Goal: Task Accomplishment & Management: Manage account settings

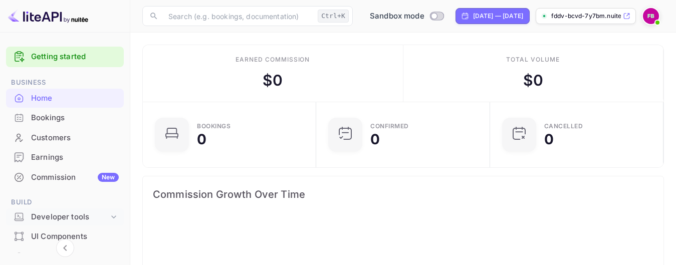
click at [70, 217] on div "Developer tools" at bounding box center [70, 218] width 78 height 12
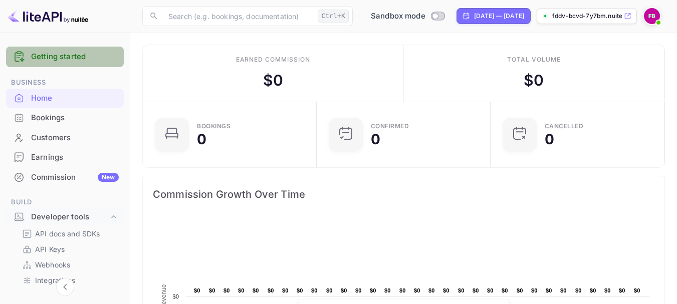
click at [84, 55] on link "Getting started" at bounding box center [75, 57] width 88 height 12
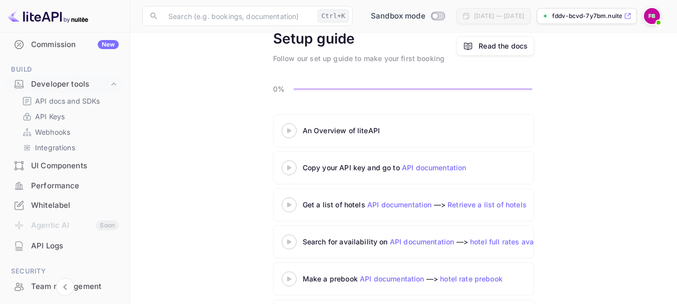
scroll to position [150, 0]
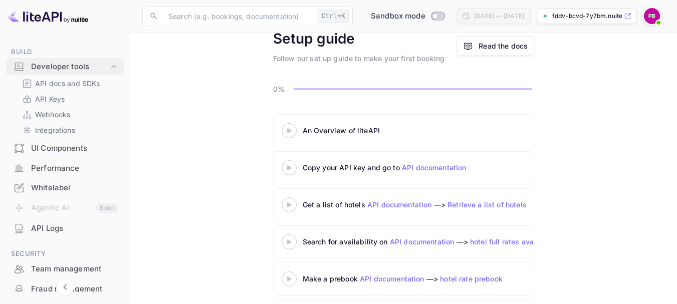
click at [76, 61] on div "Developer tools" at bounding box center [70, 67] width 78 height 12
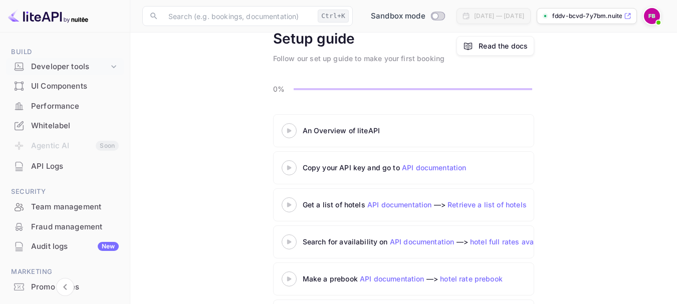
click at [76, 61] on div "Developer tools" at bounding box center [70, 67] width 78 height 12
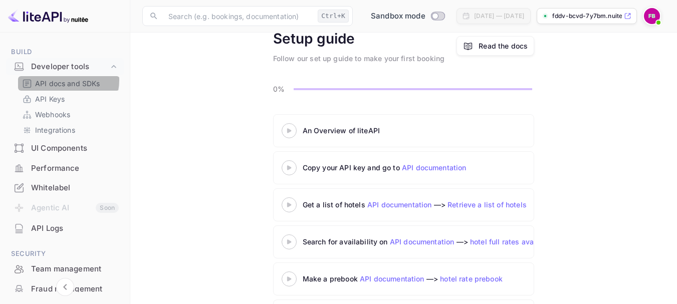
click at [65, 80] on p "API docs and SDKs" at bounding box center [67, 83] width 65 height 11
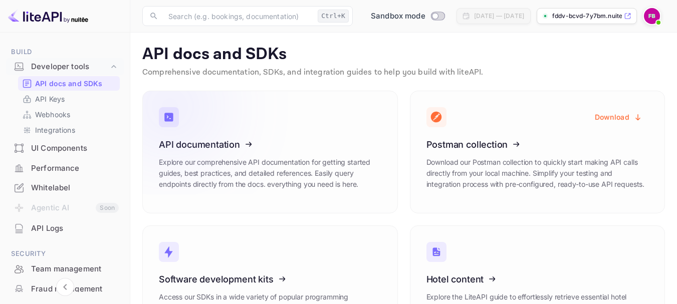
click at [218, 139] on icon at bounding box center [221, 142] width 156 height 103
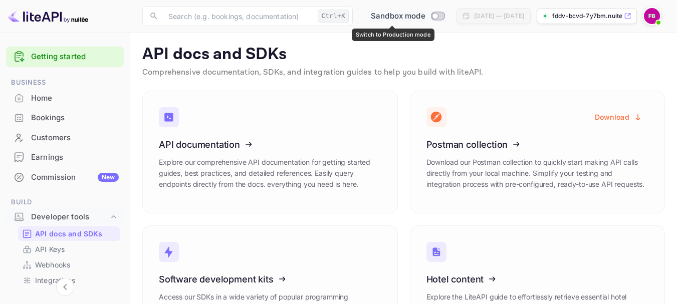
click at [428, 15] on input "Switch to Production mode" at bounding box center [435, 16] width 20 height 7
checkbox input "false"
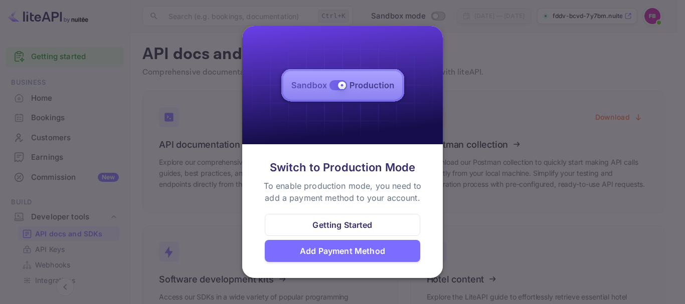
click at [470, 88] on div at bounding box center [342, 152] width 685 height 304
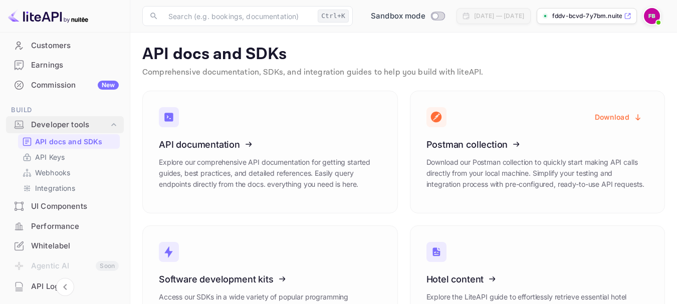
scroll to position [100, 0]
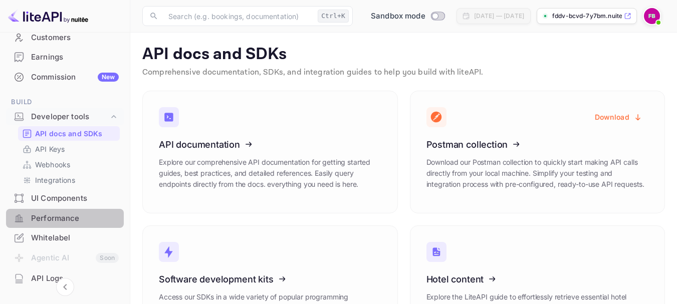
click at [73, 216] on div "Performance" at bounding box center [75, 219] width 88 height 12
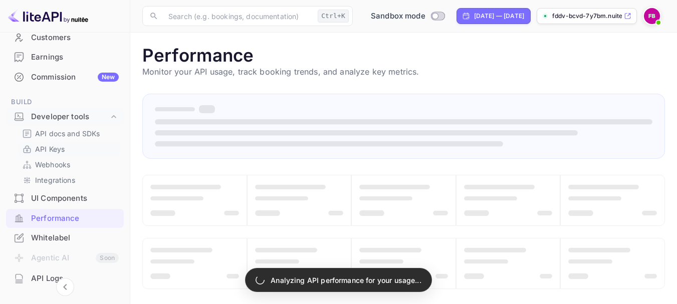
click at [76, 144] on link "API Keys" at bounding box center [69, 149] width 94 height 11
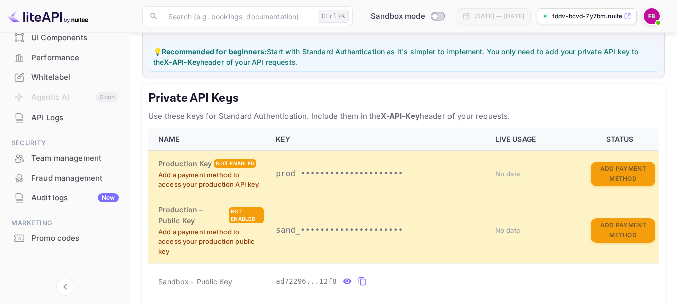
scroll to position [139, 0]
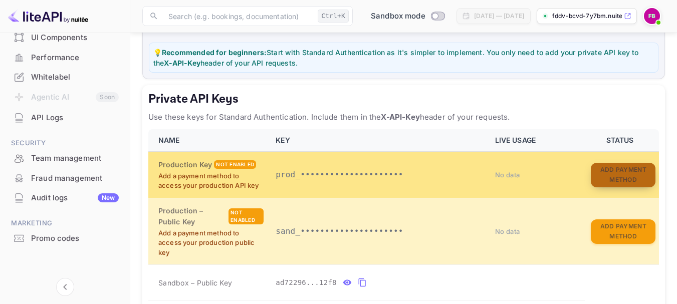
click at [631, 169] on button "Add Payment Method" at bounding box center [623, 175] width 65 height 25
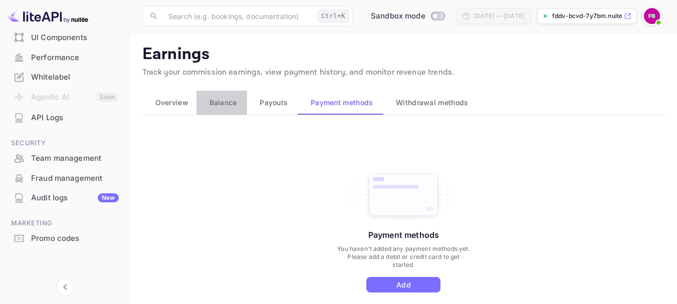
click at [231, 106] on span "Balance" at bounding box center [224, 103] width 28 height 12
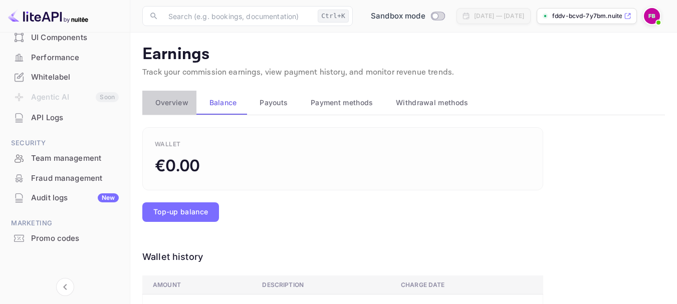
click at [181, 105] on span "Overview" at bounding box center [171, 103] width 33 height 12
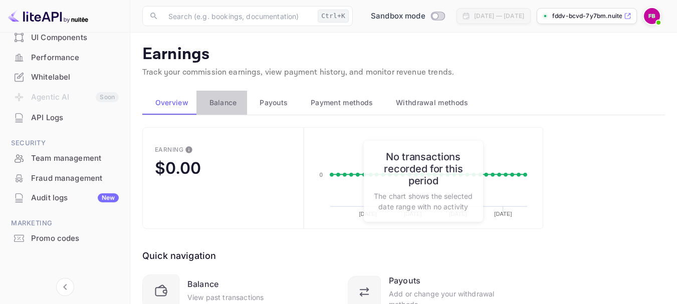
click at [227, 108] on span "Balance" at bounding box center [224, 103] width 28 height 12
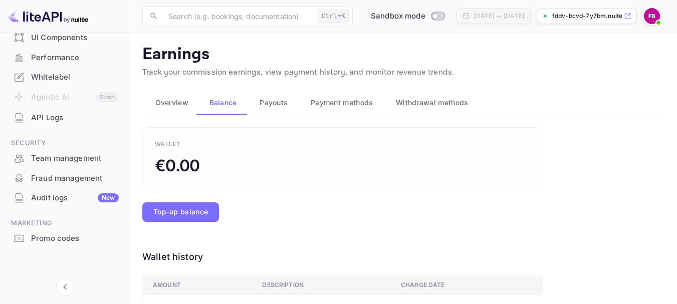
click at [290, 103] on button "Payouts" at bounding box center [272, 103] width 51 height 24
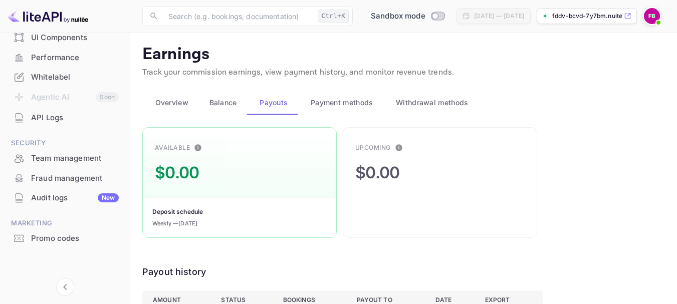
click at [317, 102] on span "Payment methods" at bounding box center [342, 103] width 63 height 12
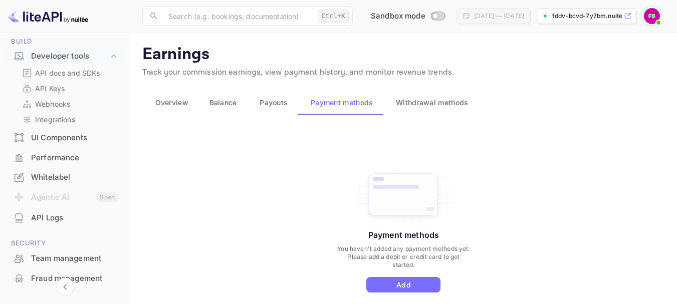
scroll to position [111, 0]
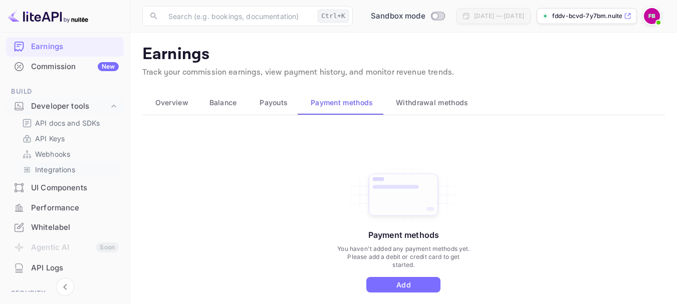
click at [60, 168] on p "Integrations" at bounding box center [55, 169] width 40 height 11
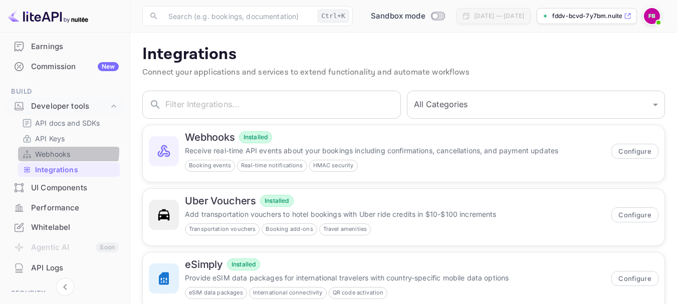
click at [60, 150] on p "Webhooks" at bounding box center [52, 154] width 35 height 11
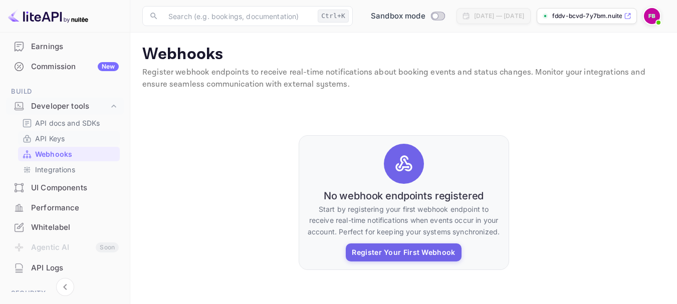
click at [66, 137] on link "API Keys" at bounding box center [69, 138] width 94 height 11
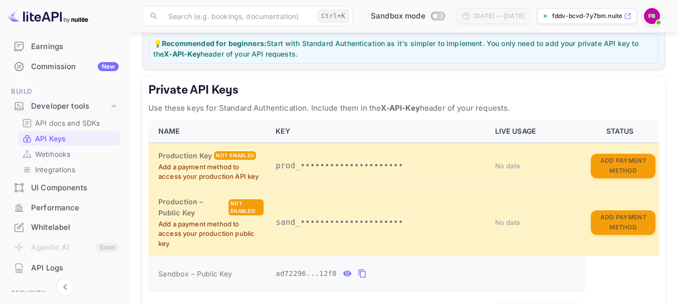
scroll to position [150, 0]
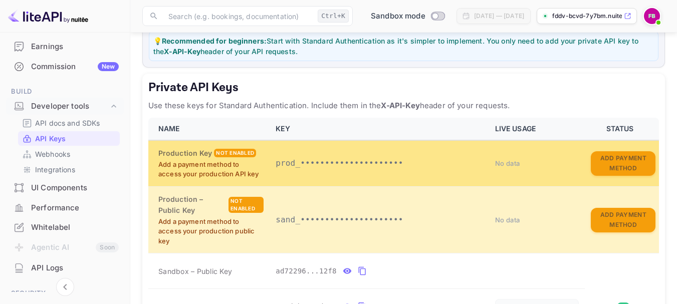
click at [247, 156] on div "Not enabled" at bounding box center [235, 153] width 42 height 9
click at [507, 164] on span "No data" at bounding box center [507, 163] width 25 height 8
click at [621, 162] on button "Add Payment Method" at bounding box center [623, 163] width 65 height 25
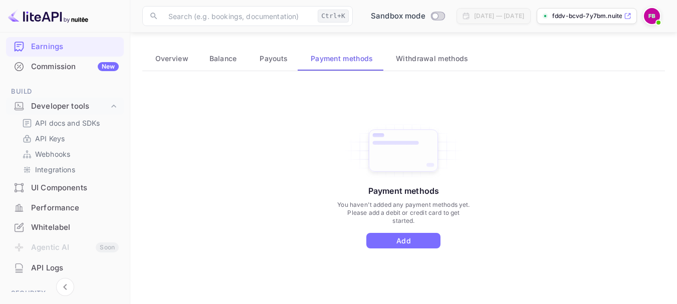
scroll to position [50, 0]
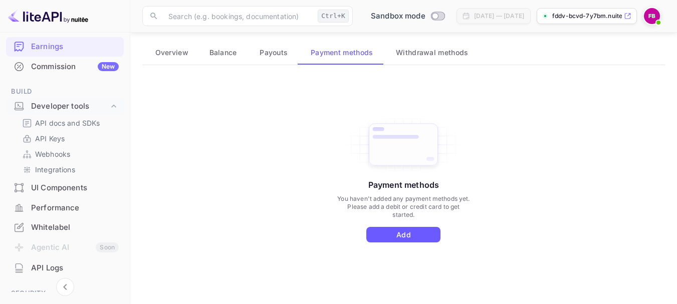
click at [409, 241] on button "Add" at bounding box center [403, 235] width 74 height 16
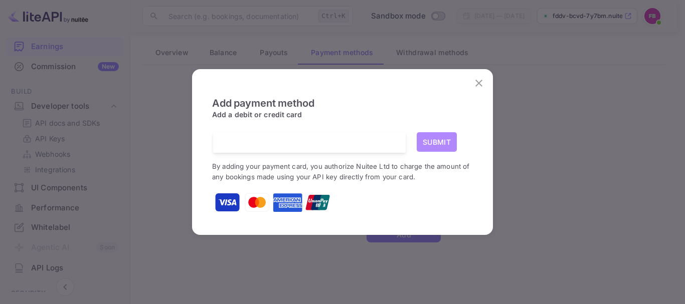
click at [426, 141] on button "Submit" at bounding box center [437, 142] width 40 height 20
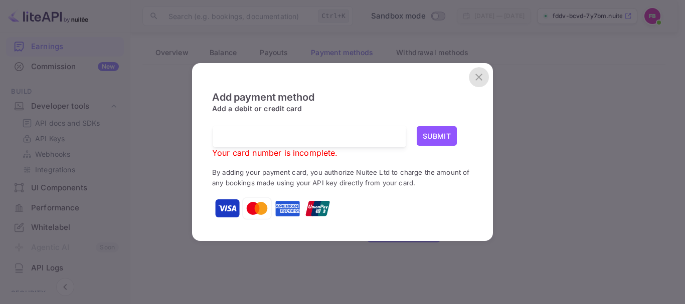
click at [479, 86] on button "close" at bounding box center [479, 77] width 20 height 20
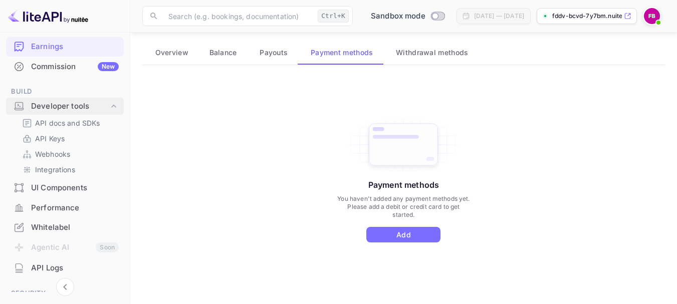
click at [70, 104] on div "Developer tools" at bounding box center [70, 107] width 78 height 12
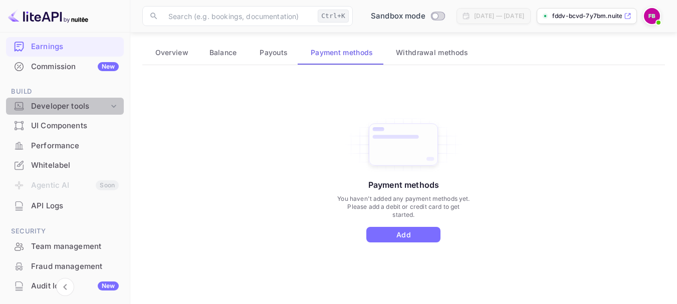
click at [70, 104] on div "Developer tools" at bounding box center [70, 107] width 78 height 12
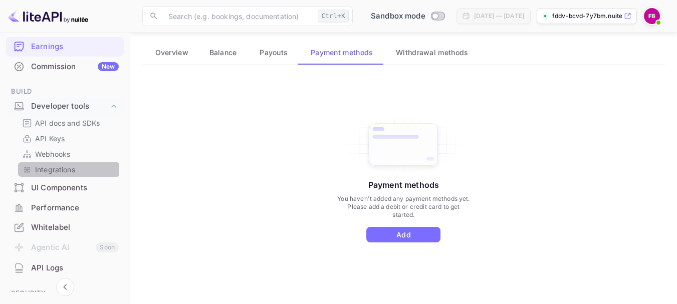
click at [53, 167] on p "Integrations" at bounding box center [55, 169] width 40 height 11
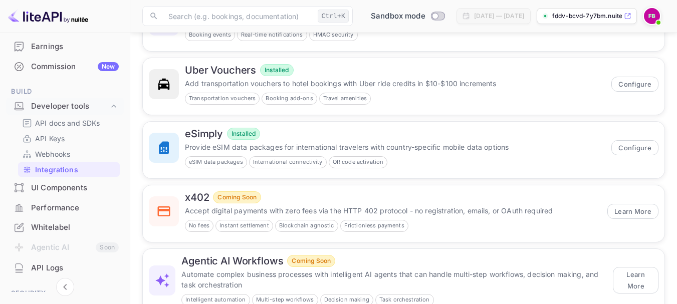
scroll to position [113, 0]
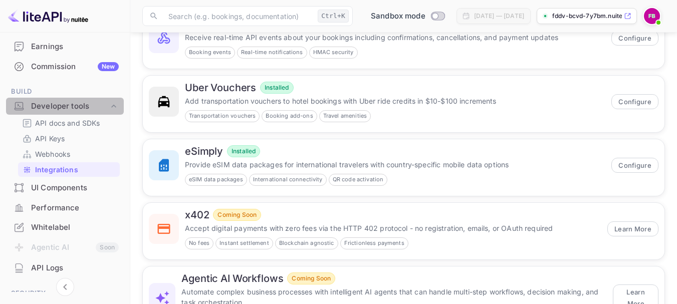
click at [69, 104] on div "Developer tools" at bounding box center [70, 107] width 78 height 12
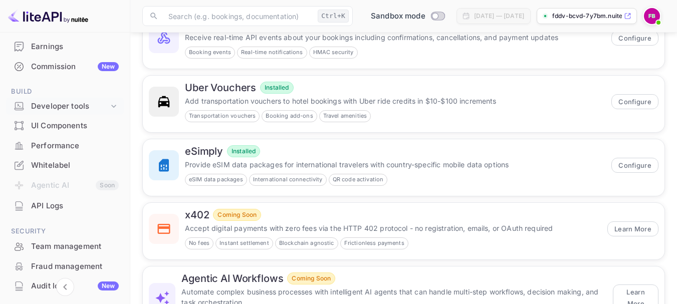
click at [69, 106] on div "Developer tools" at bounding box center [70, 107] width 78 height 12
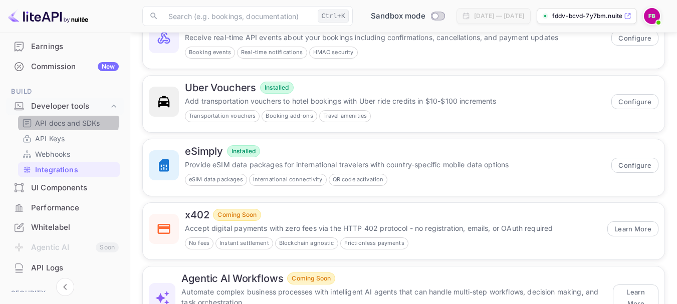
click at [63, 119] on p "API docs and SDKs" at bounding box center [67, 123] width 65 height 11
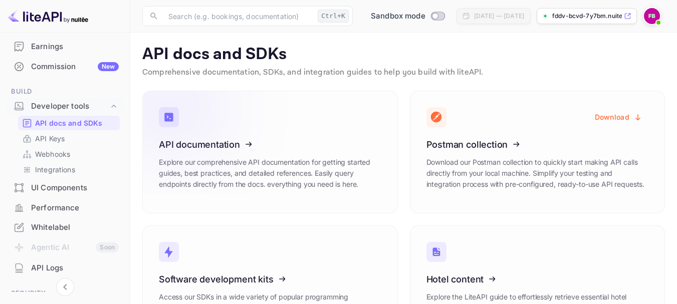
click at [229, 142] on icon at bounding box center [221, 142] width 156 height 103
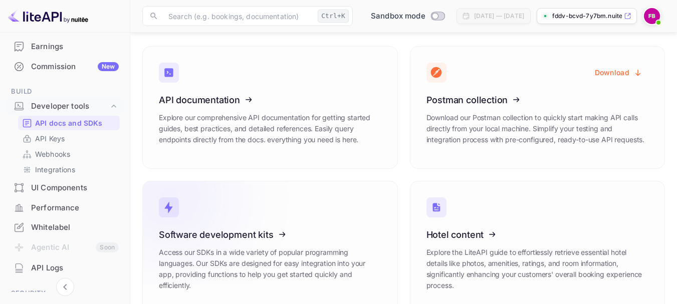
scroll to position [67, 0]
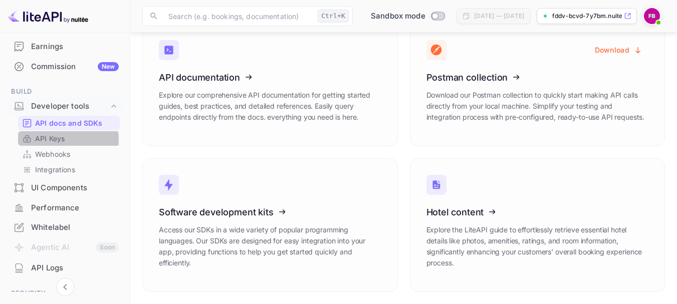
click at [57, 139] on p "API Keys" at bounding box center [50, 138] width 30 height 11
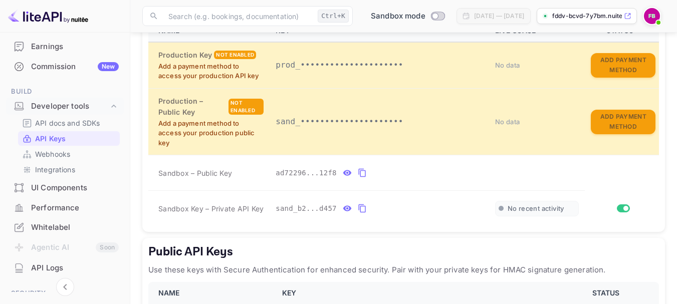
scroll to position [239, 0]
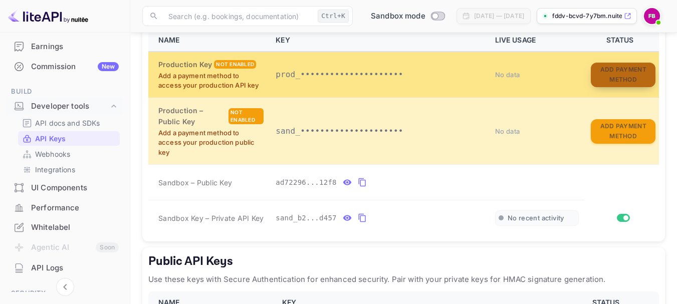
click at [615, 66] on button "Add Payment Method" at bounding box center [623, 75] width 65 height 25
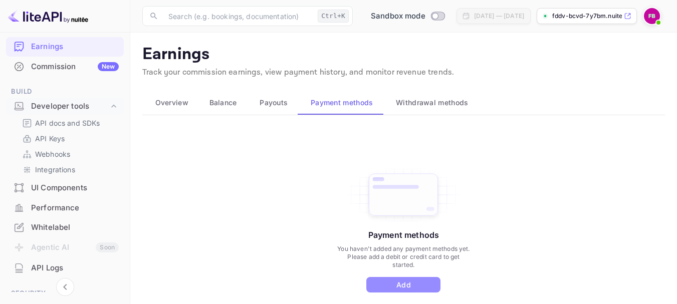
click at [396, 265] on button "Add" at bounding box center [403, 285] width 74 height 16
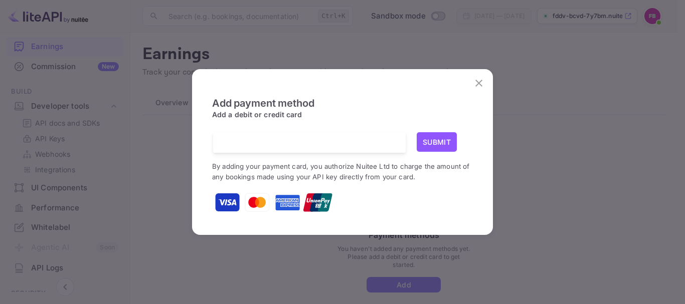
drag, startPoint x: 226, startPoint y: 204, endPoint x: 128, endPoint y: 233, distance: 102.0
click at [128, 233] on div "Add payment method Add a debit or credit card Submit By adding your payment car…" at bounding box center [342, 152] width 685 height 304
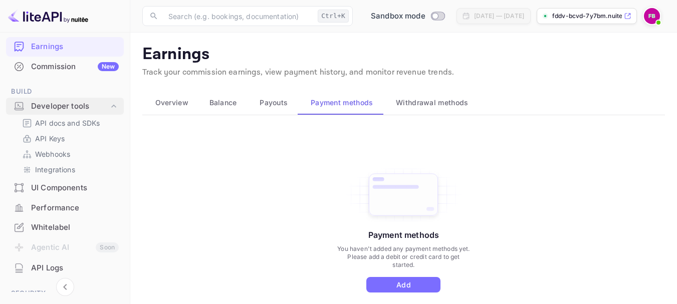
click at [77, 107] on div "Developer tools" at bounding box center [70, 107] width 78 height 12
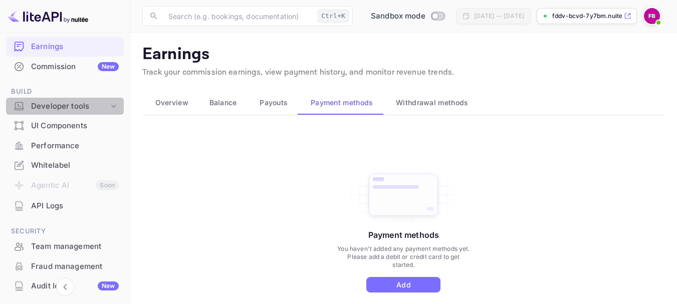
click at [78, 108] on div "Developer tools" at bounding box center [70, 107] width 78 height 12
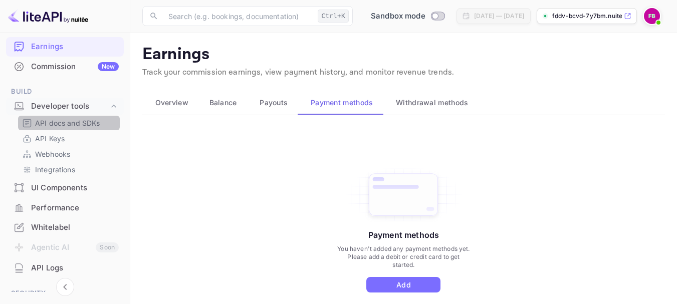
click at [74, 124] on p "API docs and SDKs" at bounding box center [67, 123] width 65 height 11
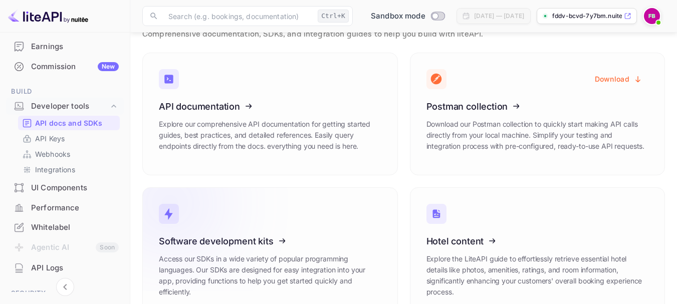
scroll to position [67, 0]
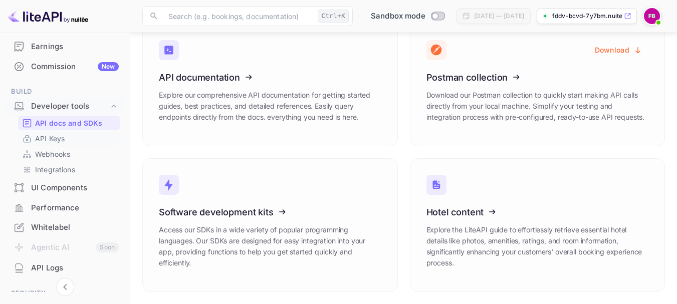
click at [59, 137] on p "API Keys" at bounding box center [50, 138] width 30 height 11
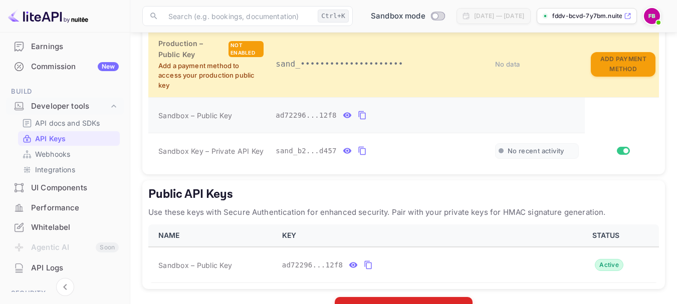
scroll to position [289, 0]
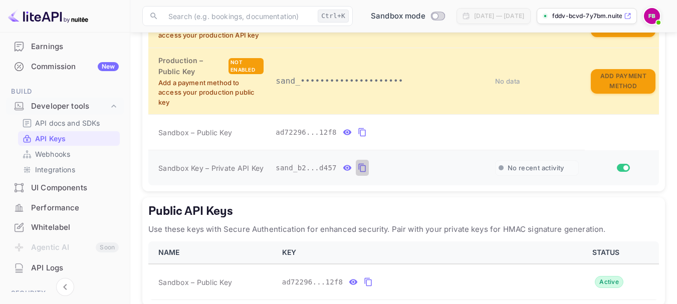
click at [358, 166] on icon "private api keys table" at bounding box center [361, 168] width 7 height 9
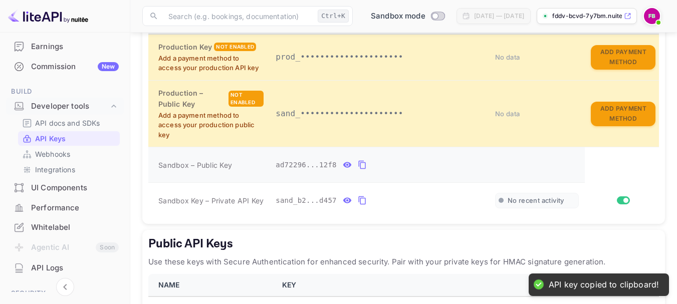
scroll to position [239, 0]
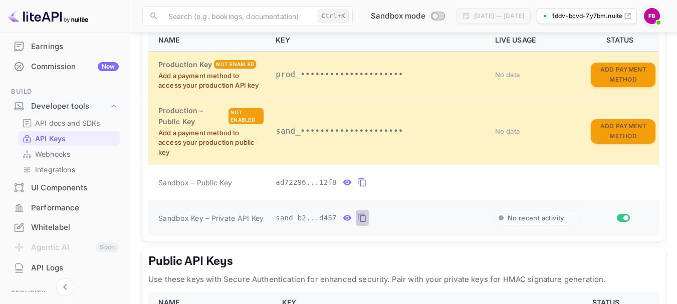
click at [359, 216] on icon "private api keys table" at bounding box center [361, 218] width 7 height 9
click at [358, 219] on icon "private api keys table" at bounding box center [362, 218] width 9 height 12
click at [343, 216] on icon "private api keys table" at bounding box center [347, 219] width 9 height 6
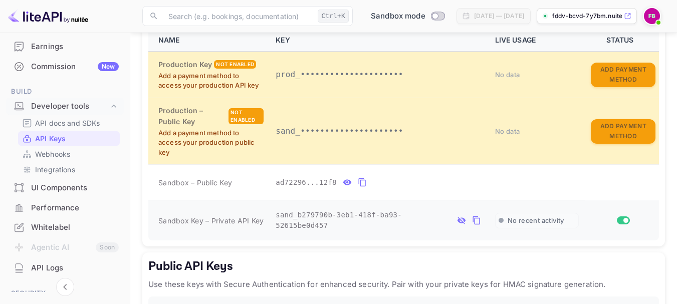
click at [457, 215] on icon "private api keys table" at bounding box center [461, 221] width 9 height 12
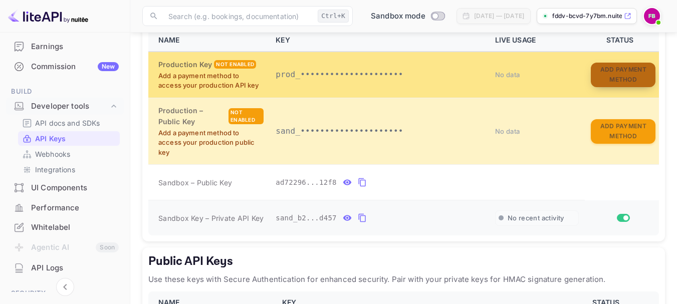
click at [626, 75] on button "Add Payment Method" at bounding box center [623, 75] width 65 height 25
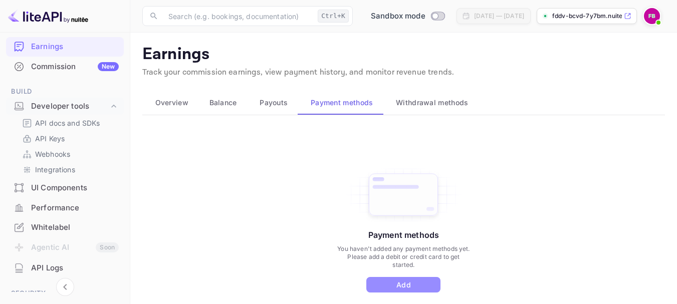
click at [381, 265] on button "Add" at bounding box center [403, 285] width 74 height 16
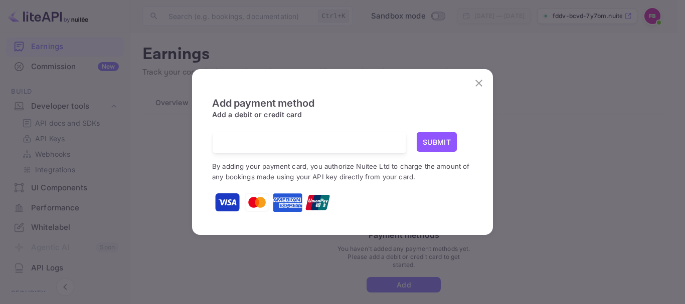
click at [231, 205] on img at bounding box center [227, 202] width 25 height 25
click at [440, 145] on button "Submit" at bounding box center [437, 142] width 40 height 20
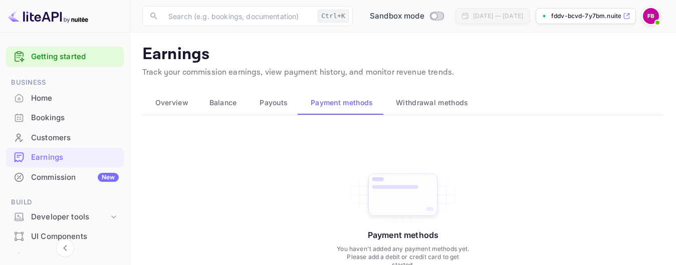
click at [267, 101] on span "Payouts" at bounding box center [274, 103] width 28 height 12
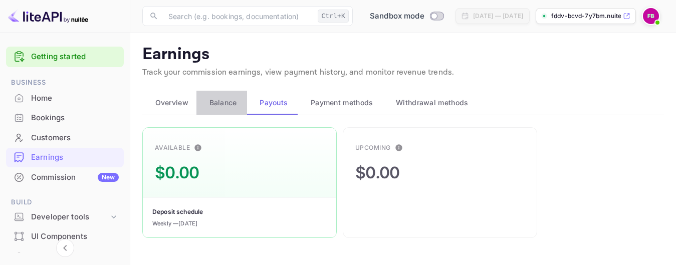
click at [221, 103] on span "Balance" at bounding box center [224, 103] width 28 height 12
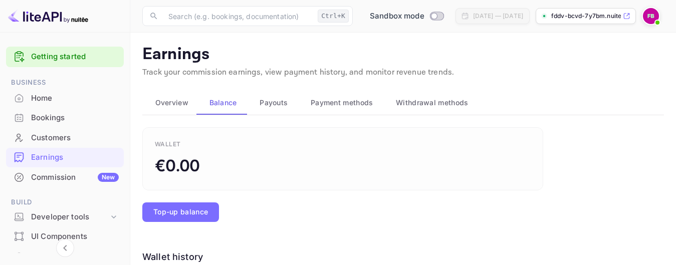
click at [184, 103] on span "Overview" at bounding box center [171, 103] width 33 height 12
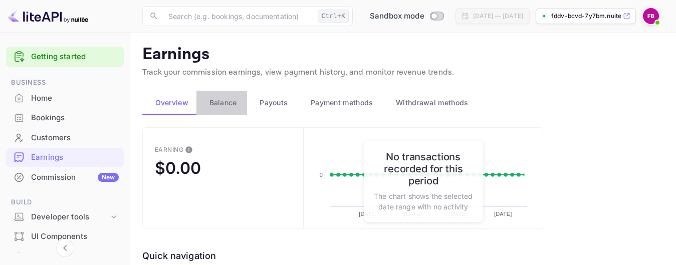
click at [220, 99] on span "Balance" at bounding box center [224, 103] width 28 height 12
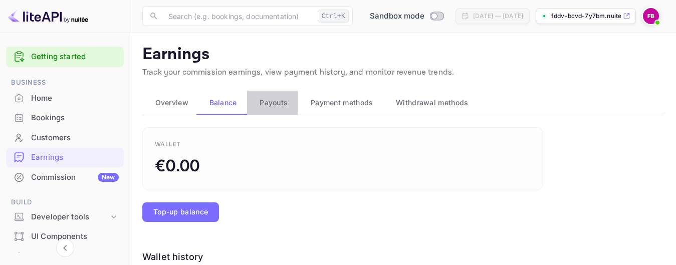
click at [279, 107] on span "Payouts" at bounding box center [274, 103] width 28 height 12
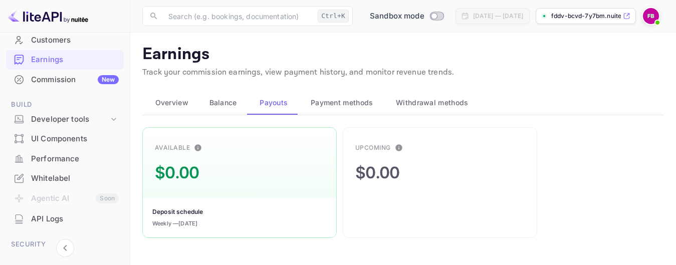
scroll to position [100, 0]
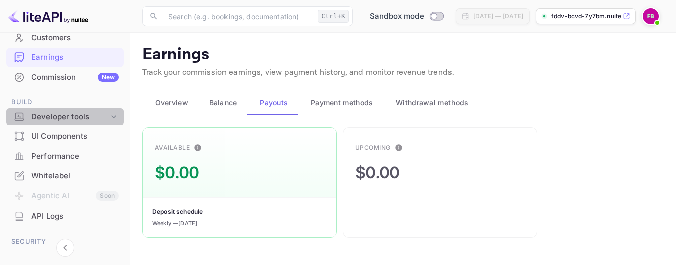
click at [99, 112] on div "Developer tools" at bounding box center [70, 117] width 78 height 12
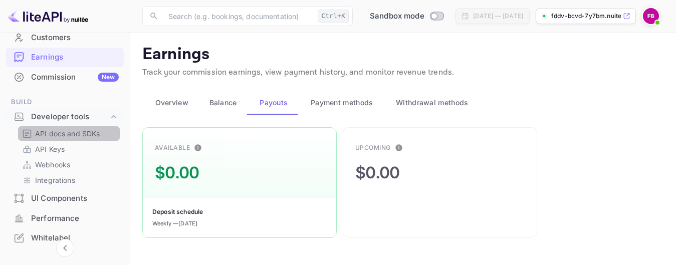
click at [80, 131] on p "API docs and SDKs" at bounding box center [67, 133] width 65 height 11
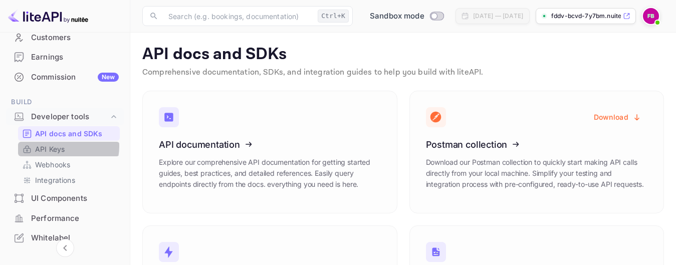
click at [62, 146] on p "API Keys" at bounding box center [50, 149] width 30 height 11
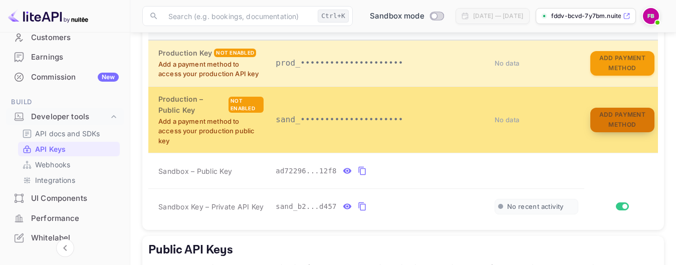
scroll to position [201, 0]
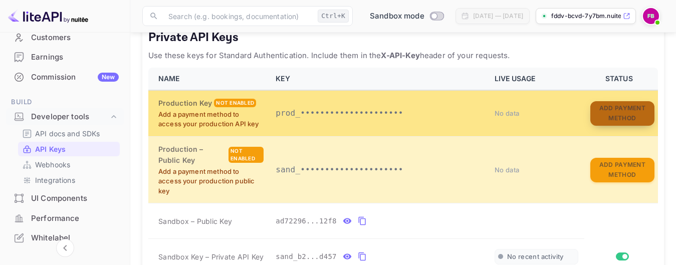
click at [625, 104] on button "Add Payment Method" at bounding box center [623, 113] width 64 height 25
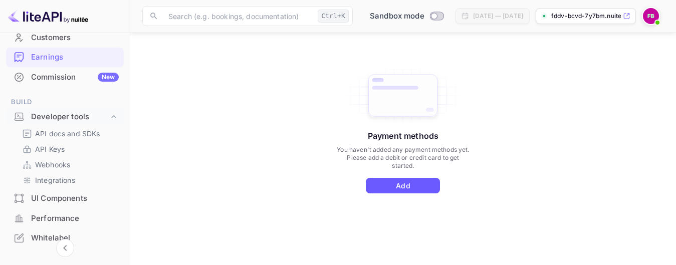
scroll to position [100, 0]
click at [424, 187] on button "Add" at bounding box center [403, 185] width 74 height 16
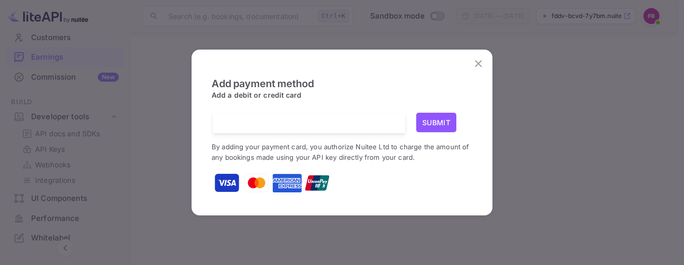
click at [302, 128] on iframe at bounding box center [308, 123] width 177 height 10
click at [326, 128] on div at bounding box center [312, 123] width 185 height 21
click at [479, 62] on icon "close" at bounding box center [478, 63] width 7 height 7
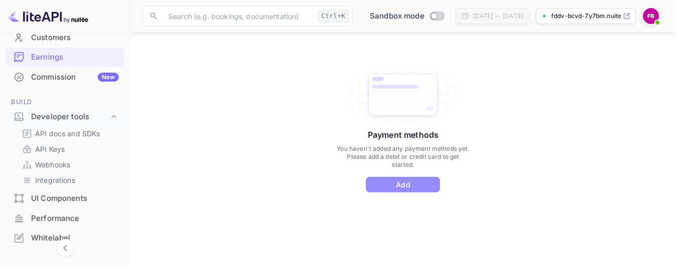
click at [395, 181] on button "Add" at bounding box center [403, 185] width 74 height 16
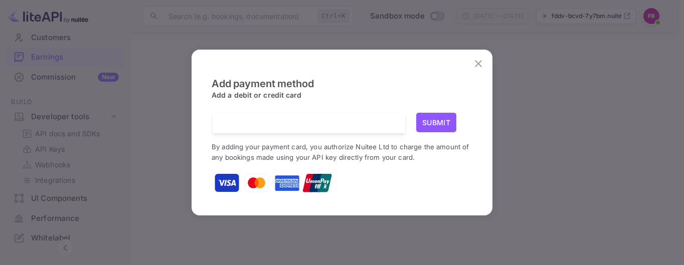
click at [257, 116] on div at bounding box center [312, 123] width 185 height 21
click at [476, 63] on icon "close" at bounding box center [478, 64] width 12 height 12
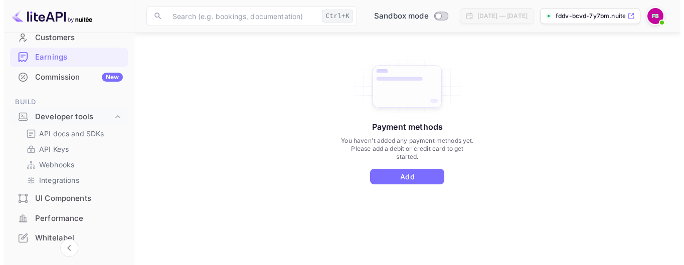
scroll to position [110, 0]
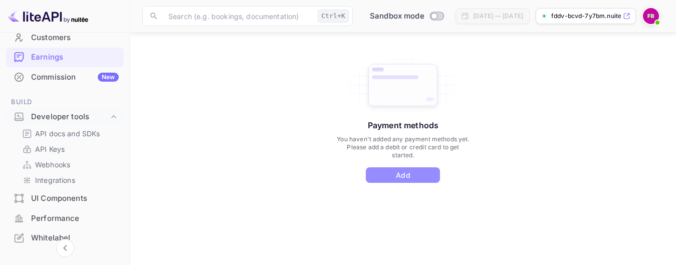
click at [418, 174] on button "Add" at bounding box center [403, 175] width 74 height 16
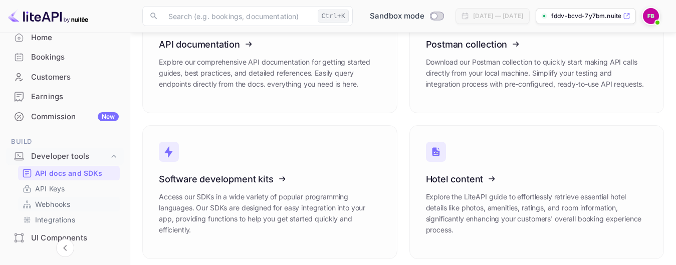
scroll to position [100, 0]
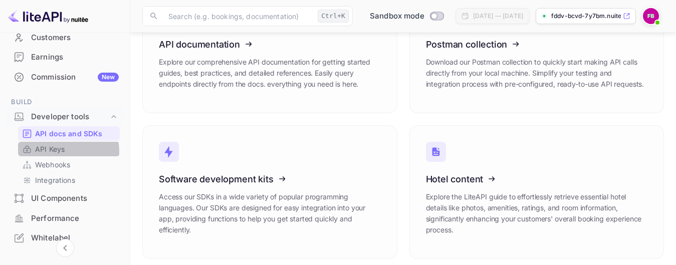
click at [61, 151] on p "API Keys" at bounding box center [50, 149] width 30 height 11
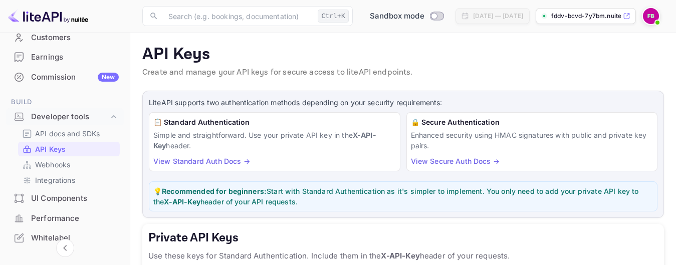
click at [63, 152] on p "API Keys" at bounding box center [50, 149] width 31 height 11
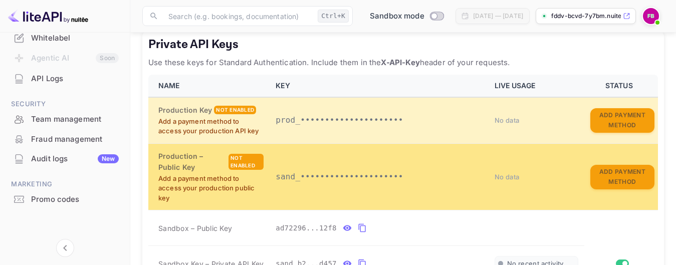
scroll to position [201, 0]
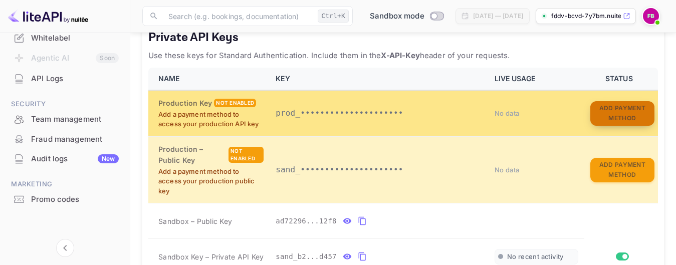
click at [618, 119] on button "Add Payment Method" at bounding box center [623, 113] width 64 height 25
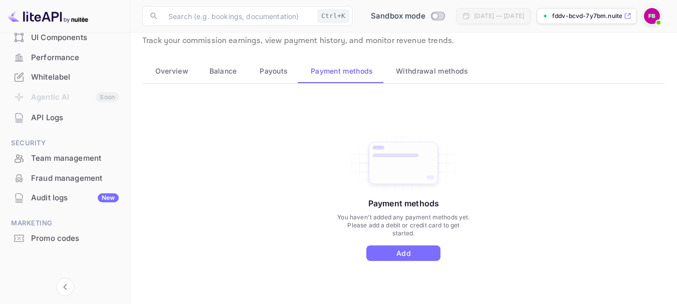
scroll to position [71, 0]
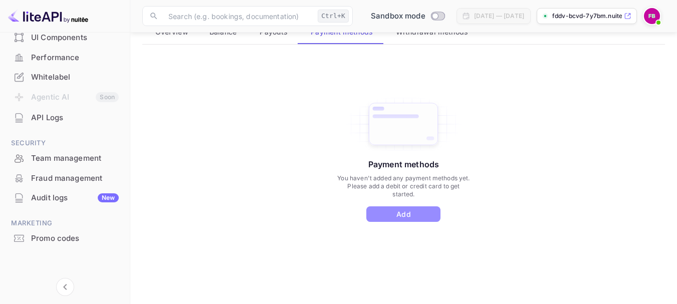
click at [403, 215] on button "Add" at bounding box center [403, 215] width 74 height 16
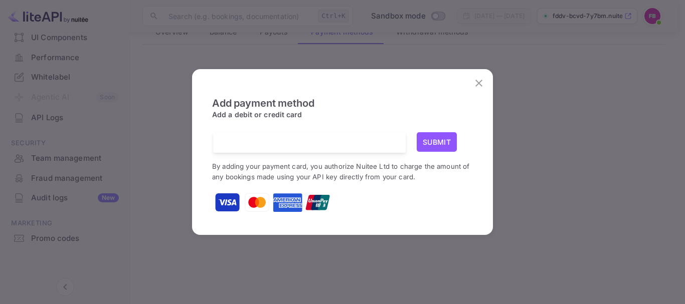
click at [310, 125] on span "Add payment method" at bounding box center [263, 113] width 102 height 32
click at [310, 133] on div at bounding box center [313, 142] width 185 height 21
click at [444, 138] on button "Submit" at bounding box center [437, 142] width 40 height 20
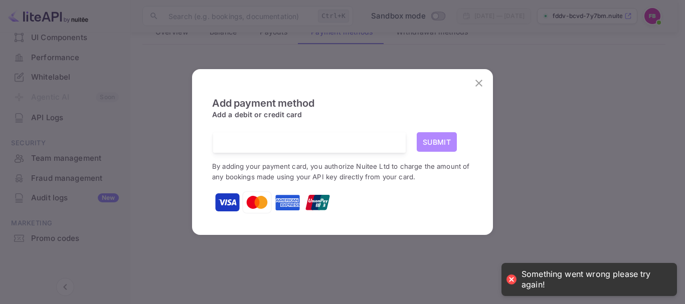
click at [444, 140] on button "Submit" at bounding box center [437, 142] width 40 height 20
click at [444, 139] on button "Submit" at bounding box center [437, 142] width 40 height 20
click at [477, 80] on icon "close" at bounding box center [479, 83] width 12 height 12
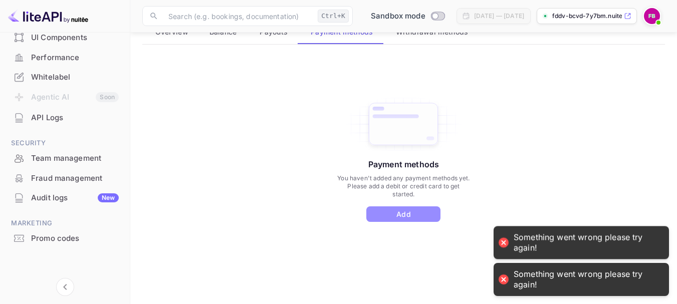
click at [419, 215] on button "Add" at bounding box center [403, 215] width 74 height 16
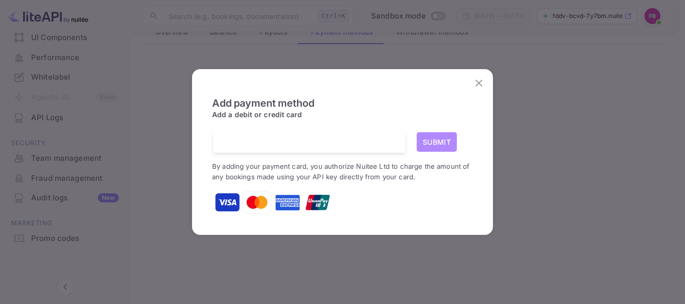
click at [427, 137] on button "Submit" at bounding box center [437, 142] width 40 height 20
click at [436, 139] on button "Submit" at bounding box center [437, 142] width 40 height 20
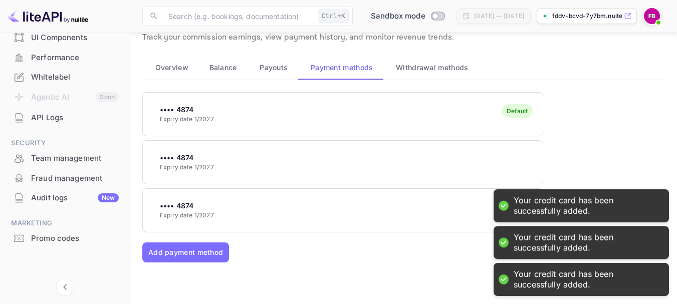
scroll to position [21, 0]
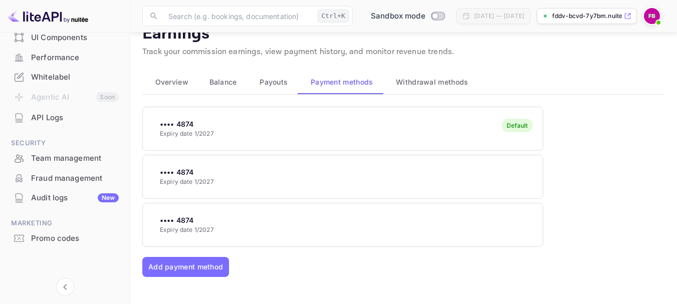
click at [65, 97] on li "Agentic AI Soon" at bounding box center [65, 97] width 118 height 21
click at [178, 78] on span "Overview" at bounding box center [171, 82] width 33 height 12
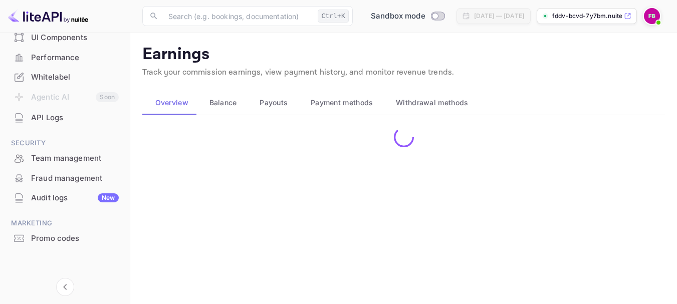
scroll to position [0, 0]
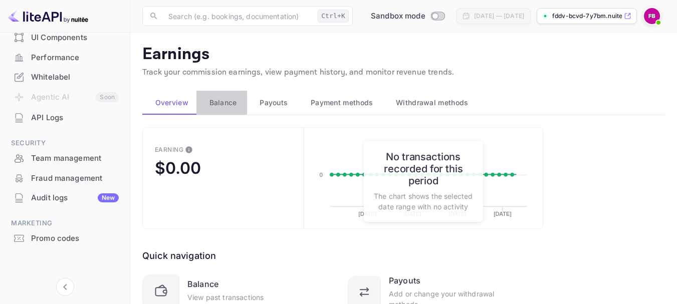
click at [227, 100] on span "Balance" at bounding box center [224, 103] width 28 height 12
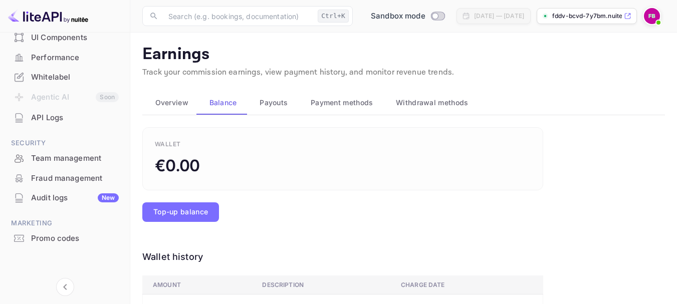
click at [184, 100] on span "Overview" at bounding box center [171, 103] width 33 height 12
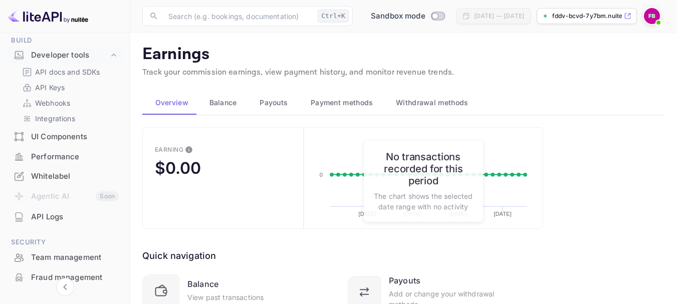
scroll to position [161, 0]
click at [59, 87] on p "API Keys" at bounding box center [50, 88] width 30 height 11
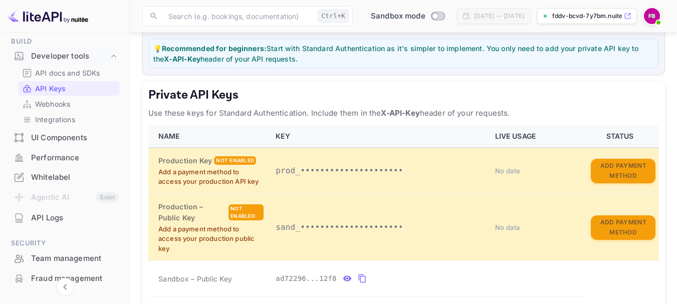
scroll to position [150, 0]
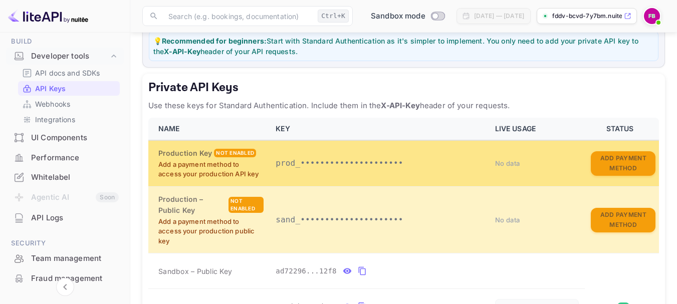
click at [326, 167] on p "prod_•••••••••••••••••••••" at bounding box center [379, 163] width 207 height 12
click at [503, 165] on span "No data" at bounding box center [507, 163] width 25 height 8
click at [620, 167] on button "Add Payment Method" at bounding box center [623, 163] width 65 height 25
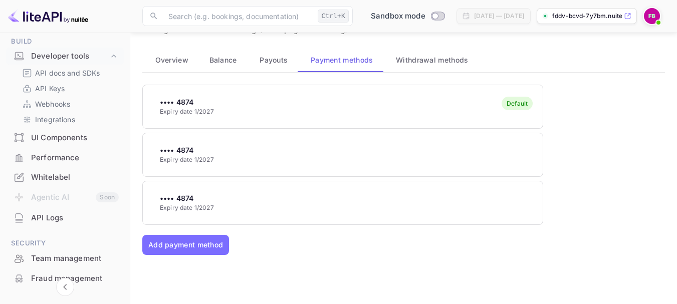
scroll to position [50, 0]
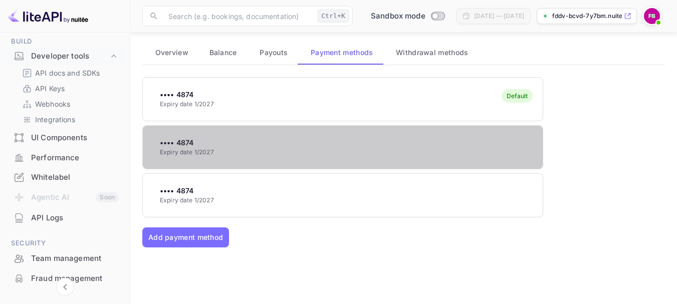
click at [282, 131] on div "•••• 4874 Expiry date 1/2027" at bounding box center [343, 147] width 400 height 40
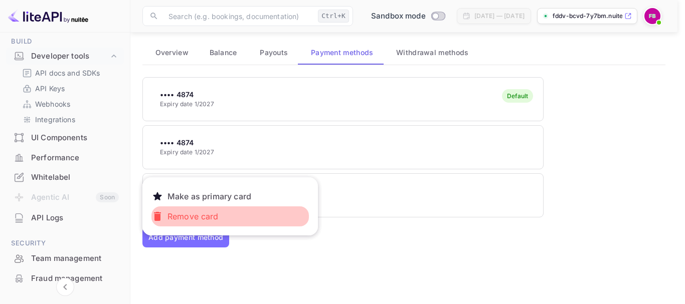
click at [197, 219] on p "Remove card" at bounding box center [192, 217] width 59 height 20
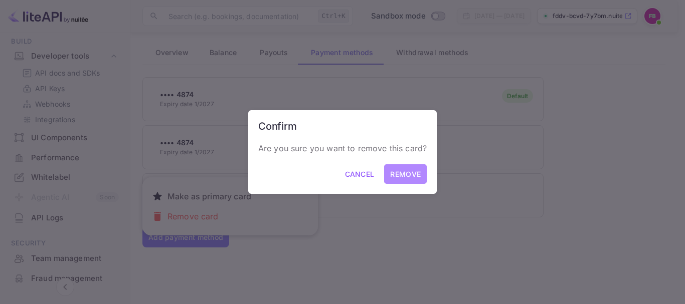
click at [402, 173] on button "Remove" at bounding box center [405, 174] width 43 height 20
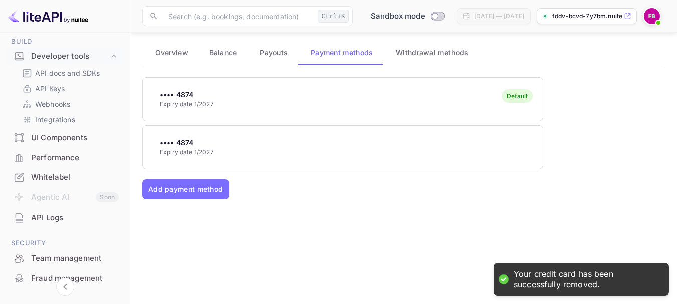
click at [325, 138] on div "•••• 4874 Expiry date 1/2027" at bounding box center [343, 147] width 400 height 40
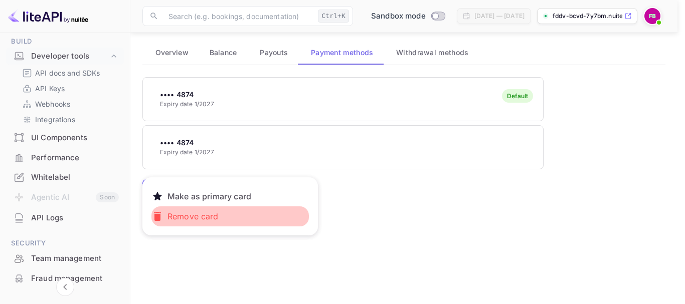
click at [205, 210] on p "Remove card" at bounding box center [192, 217] width 59 height 20
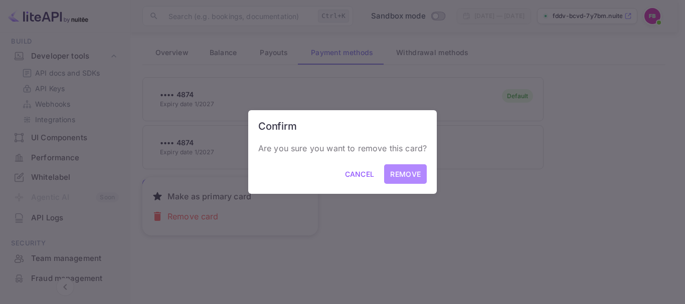
click at [409, 168] on button "Remove" at bounding box center [405, 174] width 43 height 20
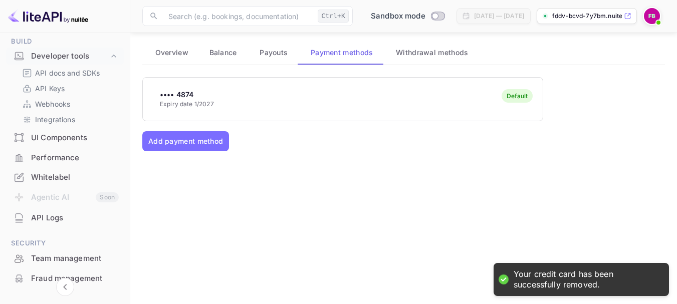
click at [280, 56] on span "Payouts" at bounding box center [274, 53] width 28 height 12
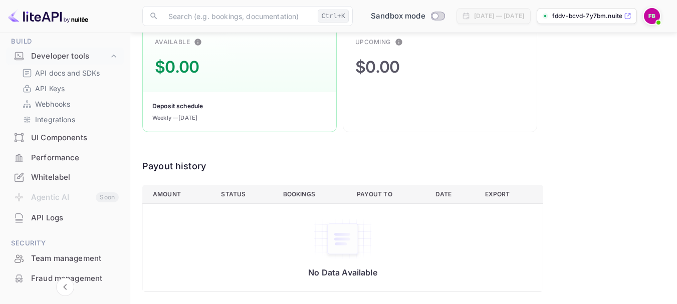
scroll to position [56, 0]
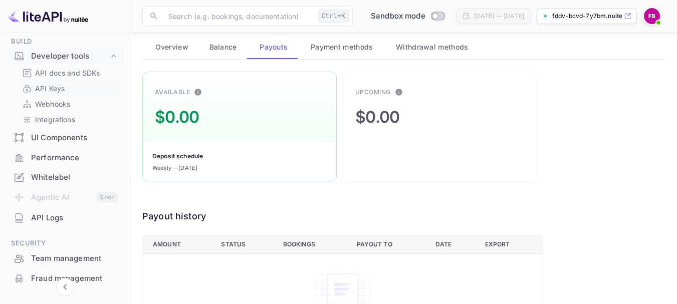
click at [69, 91] on link "API Keys" at bounding box center [69, 88] width 94 height 11
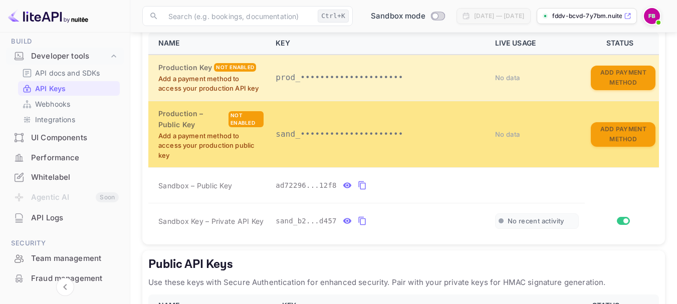
scroll to position [251, 0]
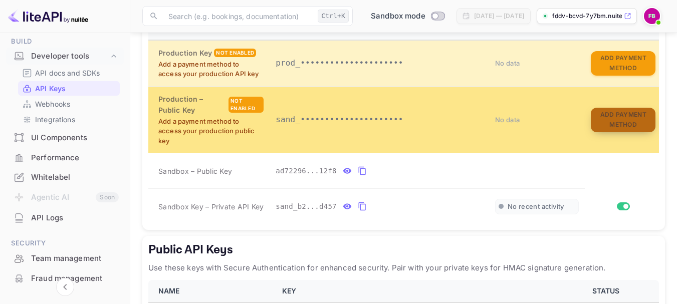
click at [619, 121] on button "Add Payment Method" at bounding box center [623, 120] width 65 height 25
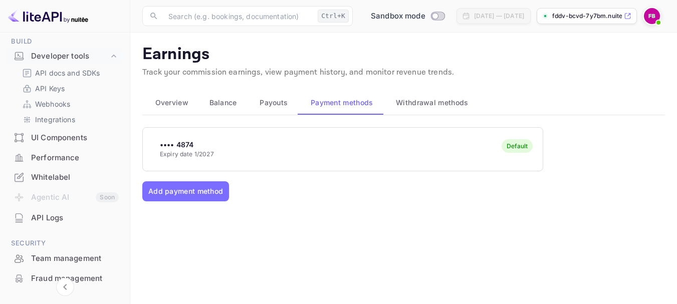
click at [278, 97] on span "Payouts" at bounding box center [274, 103] width 28 height 12
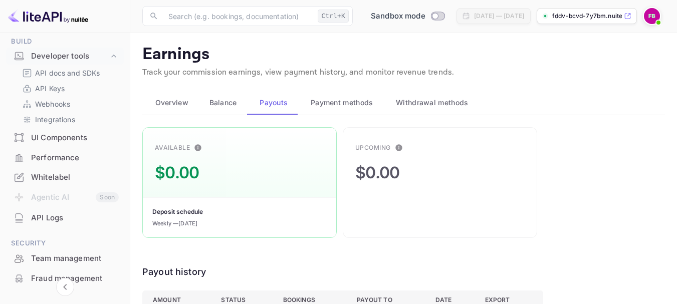
click at [337, 112] on button "Payment methods" at bounding box center [340, 103] width 85 height 24
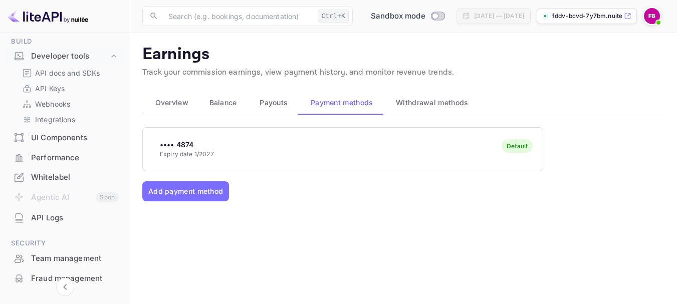
click at [237, 101] on div "Balance" at bounding box center [222, 103] width 35 height 12
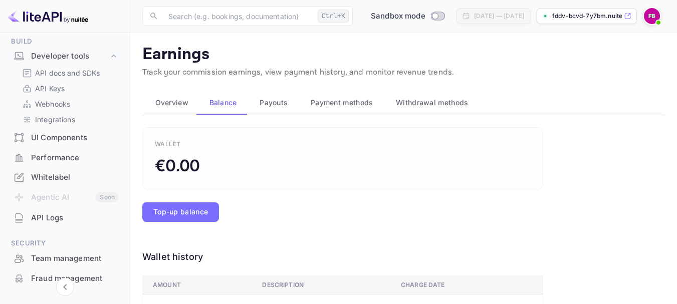
click at [173, 97] on span "Overview" at bounding box center [171, 103] width 33 height 12
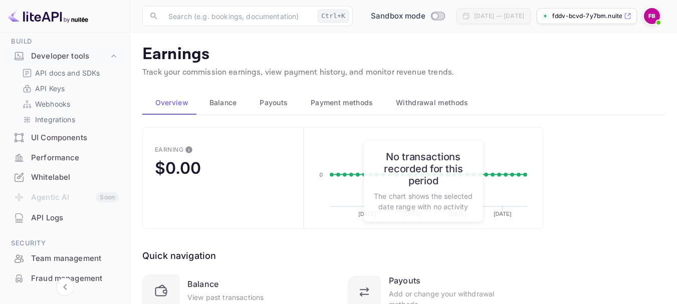
click at [69, 96] on div "API docs and SDKs API Keys Webhooks Integrations" at bounding box center [65, 96] width 118 height 61
click at [71, 91] on link "API Keys" at bounding box center [69, 88] width 94 height 11
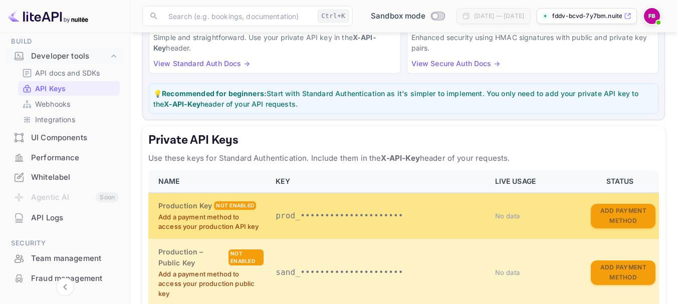
scroll to position [100, 0]
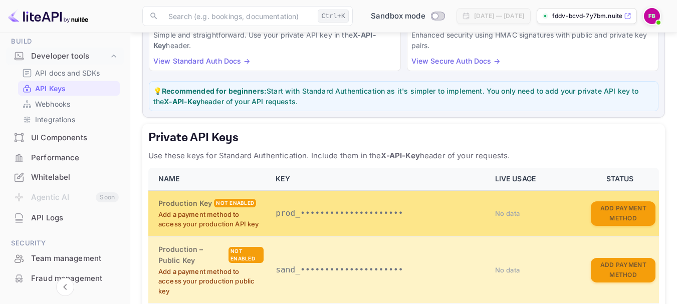
click at [504, 211] on span "No data" at bounding box center [507, 214] width 25 height 8
click at [625, 211] on button "Add Payment Method" at bounding box center [623, 214] width 65 height 25
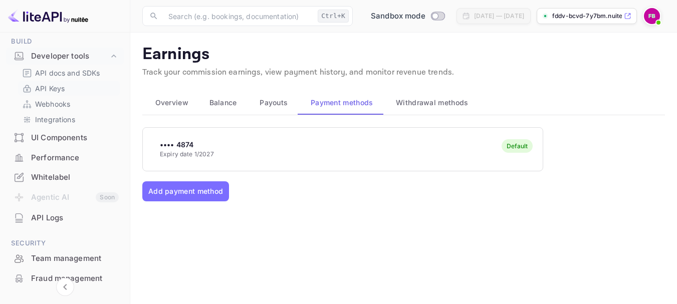
click at [80, 87] on link "API Keys" at bounding box center [69, 88] width 94 height 11
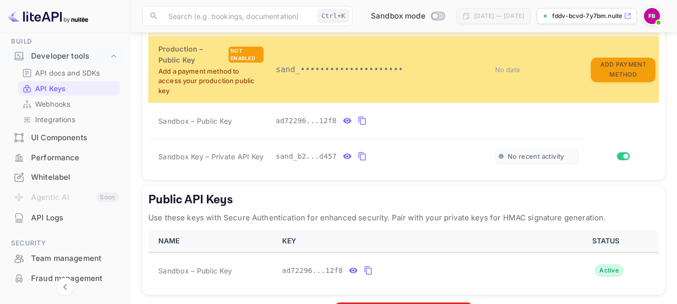
scroll to position [339, 0]
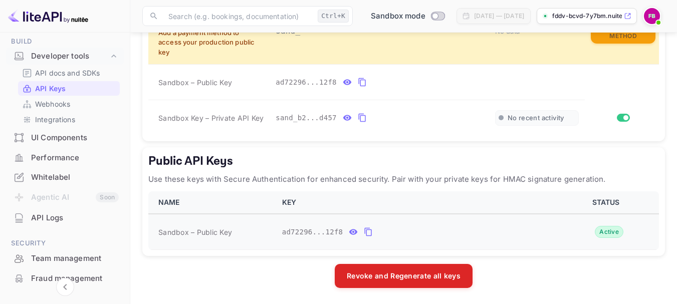
click at [614, 232] on div "Active" at bounding box center [609, 232] width 29 height 12
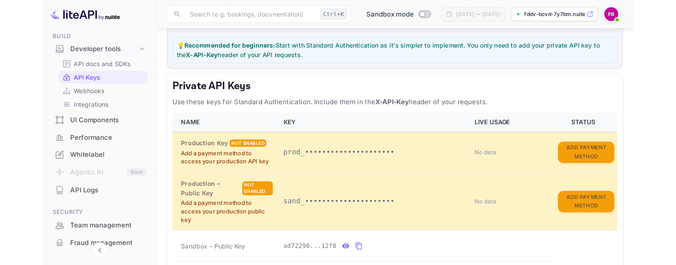
scroll to position [89, 0]
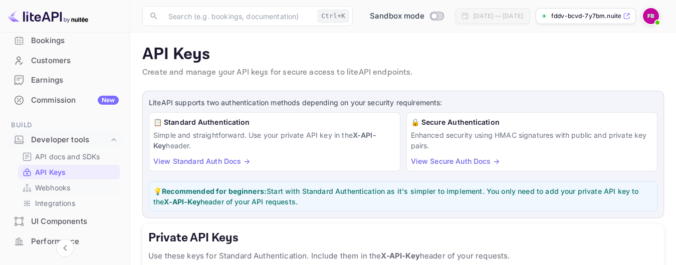
scroll to position [100, 0]
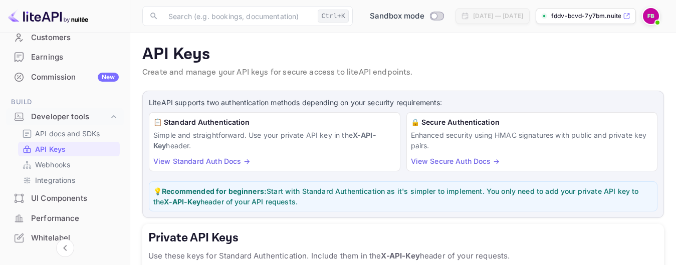
click at [63, 149] on p "API Keys" at bounding box center [50, 149] width 31 height 11
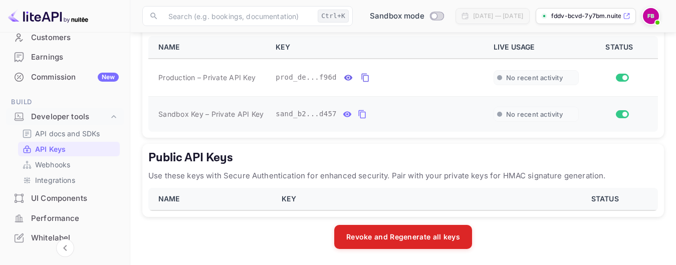
scroll to position [182, 0]
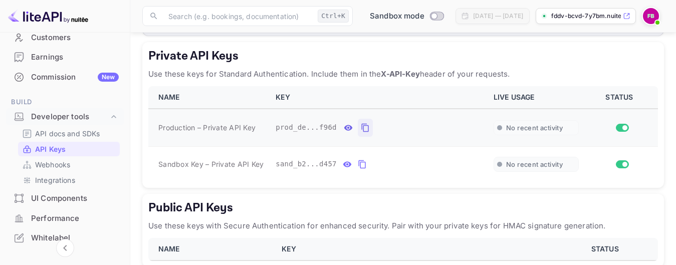
click at [361, 127] on icon "private api keys table" at bounding box center [365, 128] width 9 height 12
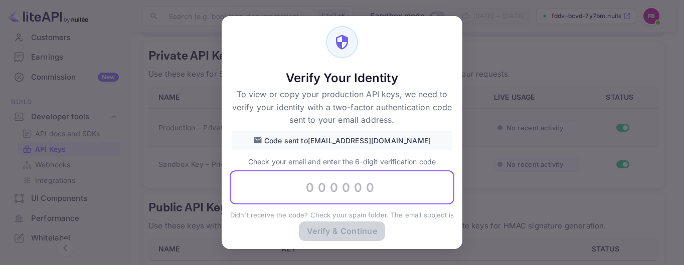
click at [363, 174] on input "text" at bounding box center [342, 188] width 225 height 34
click at [502, 106] on div "Verify Your Identity To view or copy your production API keys, we need to verif…" at bounding box center [342, 132] width 684 height 265
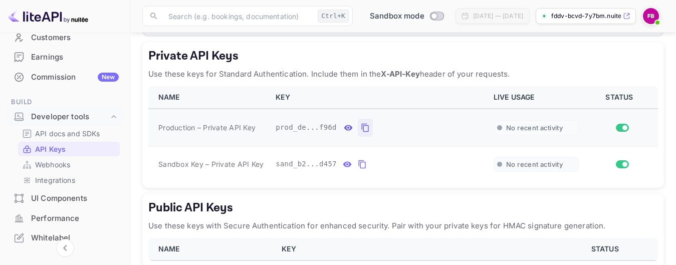
click at [655, 17] on img at bounding box center [651, 16] width 16 height 16
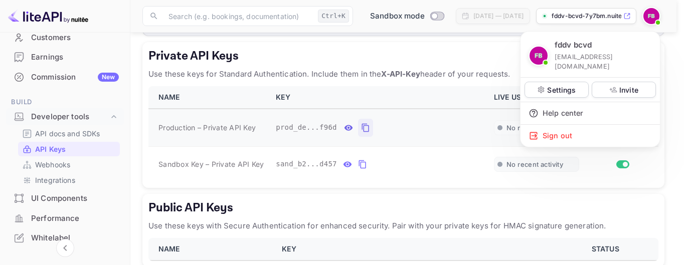
click at [583, 54] on p "xokocab534@camjoint.com" at bounding box center [602, 61] width 97 height 19
click at [568, 85] on p "Settings" at bounding box center [561, 90] width 29 height 11
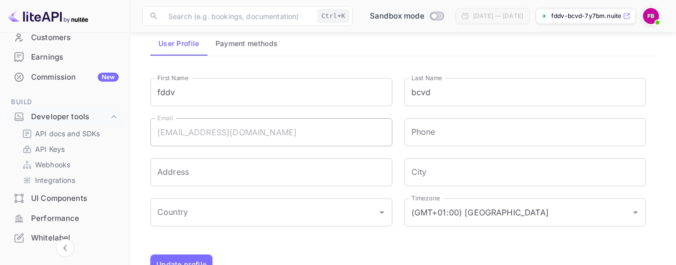
scroll to position [77, 0]
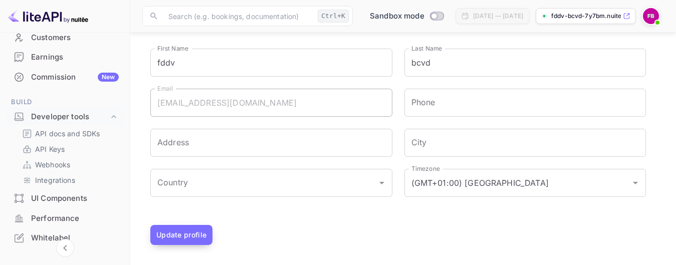
click at [186, 238] on button "Update profile" at bounding box center [181, 235] width 62 height 20
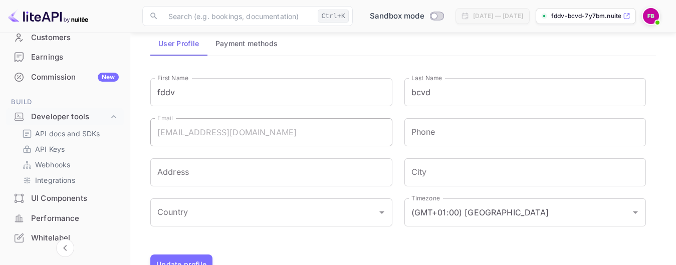
scroll to position [0, 0]
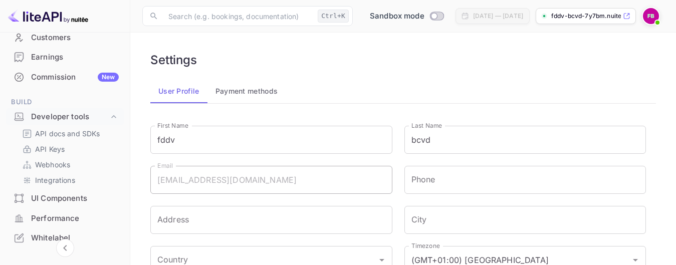
click at [243, 91] on button "Payment methods" at bounding box center [247, 91] width 79 height 24
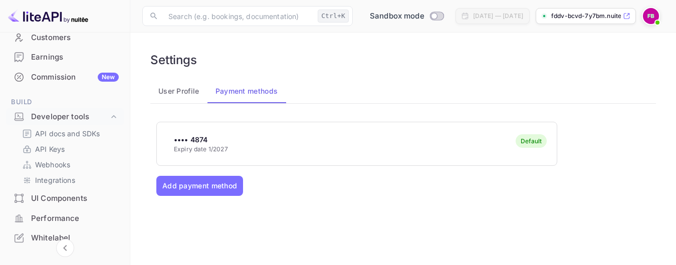
click at [177, 95] on button "User Profile" at bounding box center [178, 91] width 57 height 24
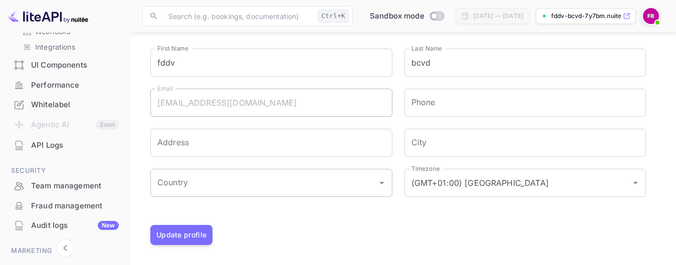
scroll to position [251, 0]
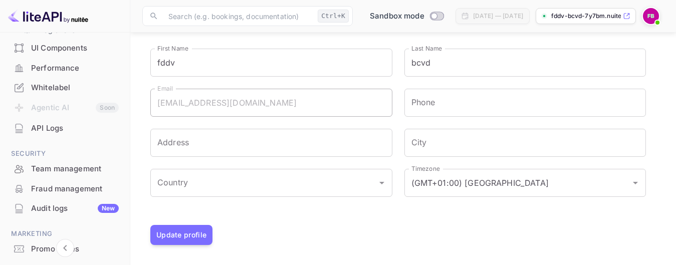
click at [656, 16] on img at bounding box center [651, 16] width 16 height 16
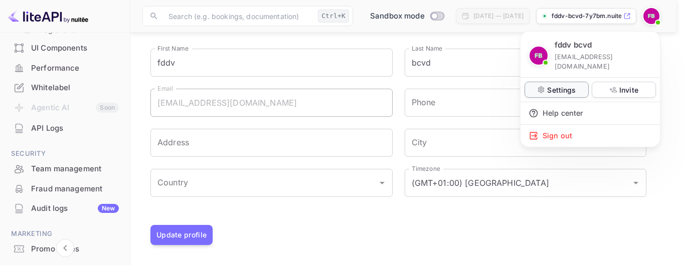
click at [576, 85] on p "Settings" at bounding box center [561, 90] width 29 height 11
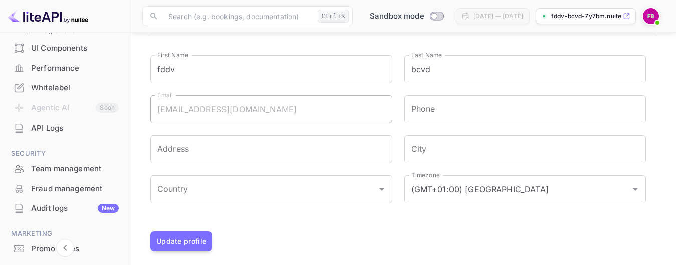
scroll to position [77, 0]
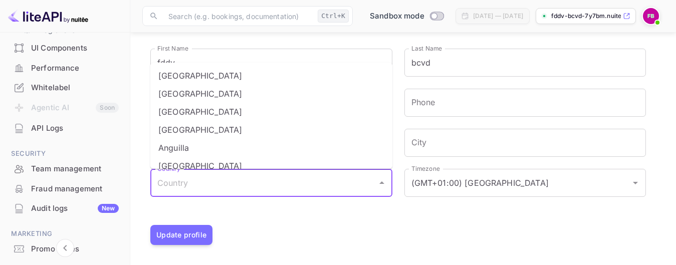
click at [190, 188] on input "Country" at bounding box center [264, 182] width 218 height 19
type input "India"
type input "Delhi"
type input "PATNA"
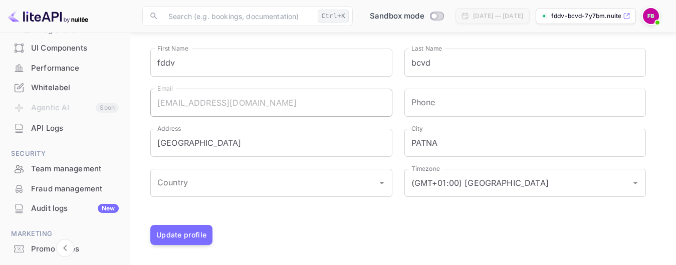
click at [625, 12] on div "fddv-bcvd-7y7bm.nuitee..." at bounding box center [586, 16] width 100 height 16
click at [623, 17] on icon at bounding box center [627, 16] width 8 height 7
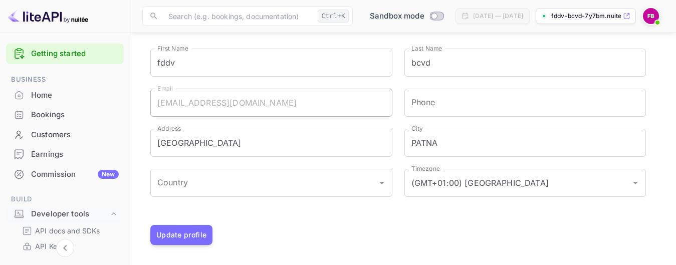
scroll to position [0, 0]
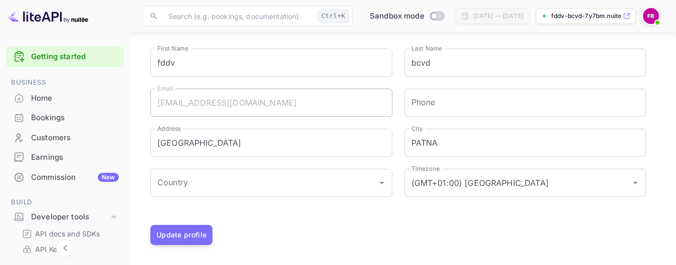
click at [628, 17] on icon at bounding box center [627, 16] width 8 height 7
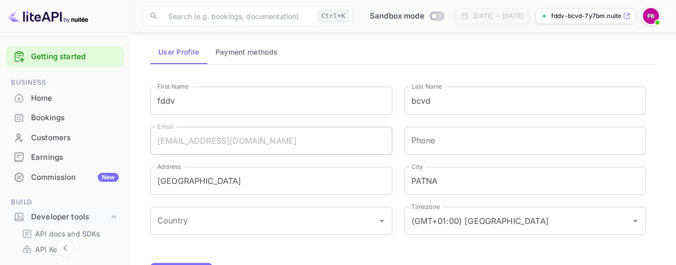
scroll to position [27, 0]
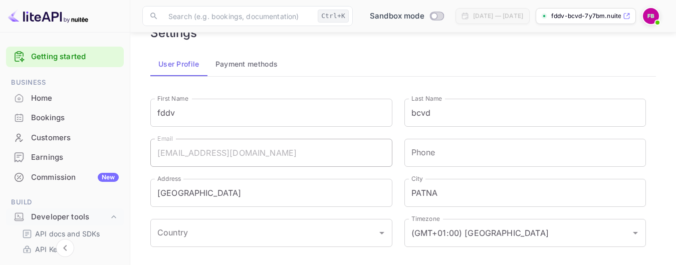
click at [648, 14] on img at bounding box center [651, 16] width 16 height 16
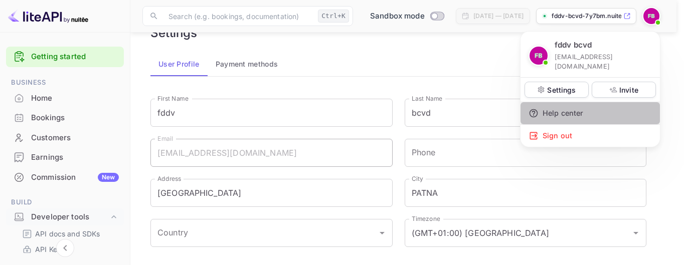
click at [575, 103] on div "Help center" at bounding box center [589, 113] width 139 height 22
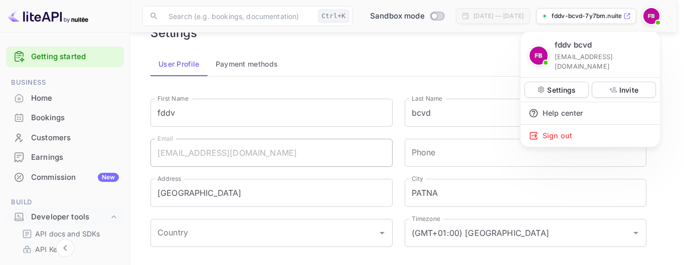
click at [52, 153] on div at bounding box center [342, 132] width 684 height 265
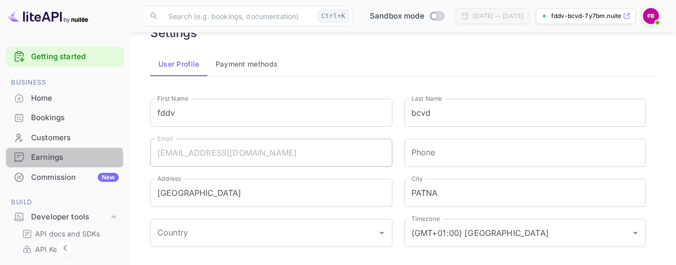
click at [51, 159] on div "Earnings" at bounding box center [75, 158] width 88 height 12
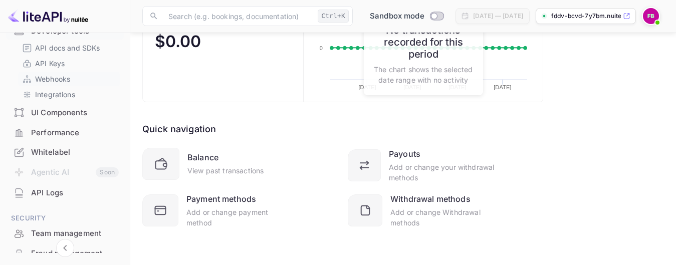
scroll to position [201, 0]
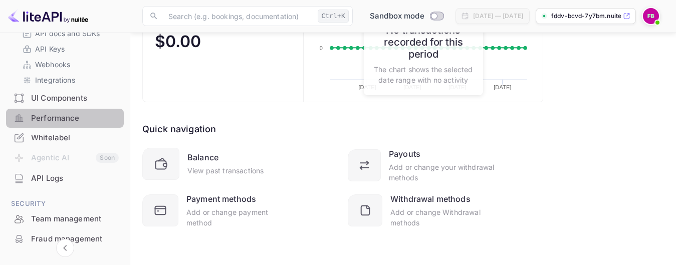
click at [89, 120] on div "Performance" at bounding box center [75, 119] width 88 height 12
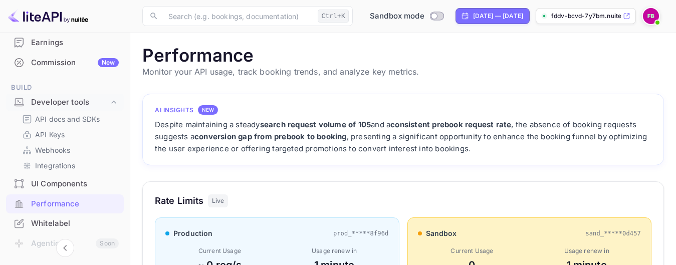
scroll to position [100, 0]
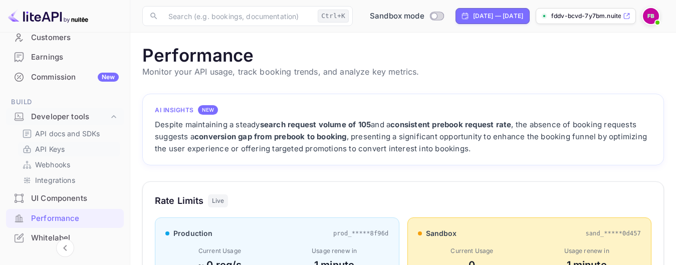
click at [72, 149] on link "API Keys" at bounding box center [69, 149] width 94 height 11
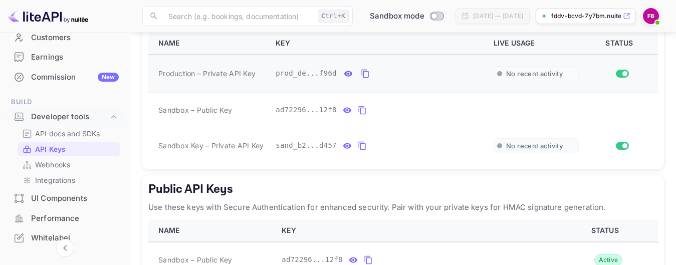
scroll to position [251, 0]
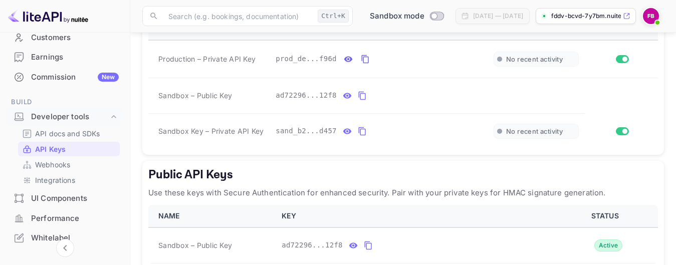
click at [603, 16] on p "fddv-bcvd-7y7bm.nuitee..." at bounding box center [586, 16] width 70 height 9
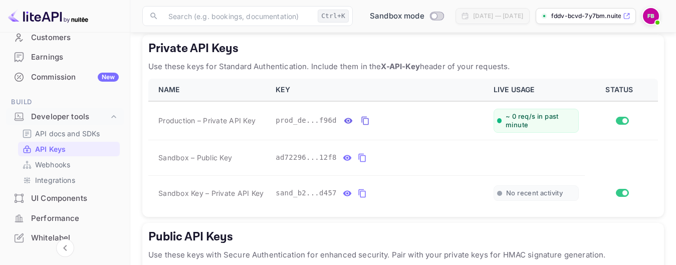
scroll to position [201, 0]
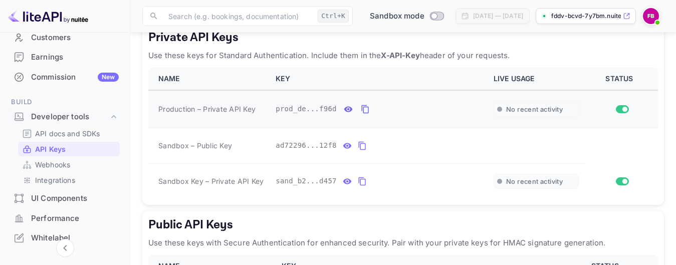
click at [622, 111] on input "Switch" at bounding box center [625, 109] width 18 height 6
checkbox input "true"
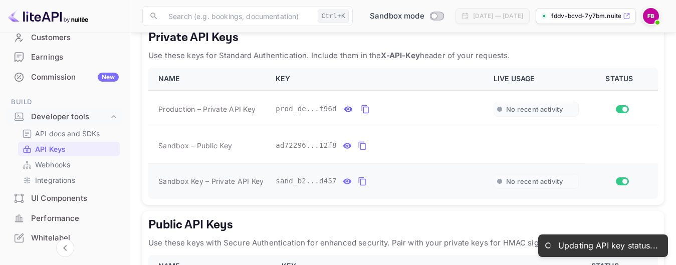
click at [624, 181] on input "Switch" at bounding box center [625, 181] width 18 height 6
checkbox input "true"
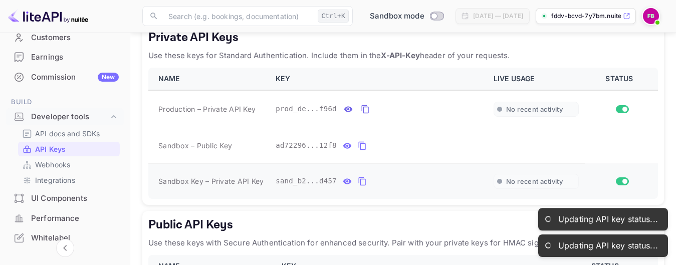
checkbox input "false"
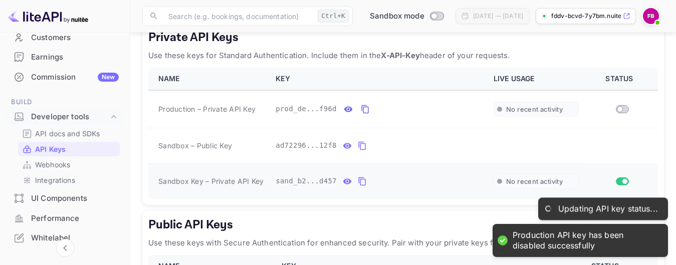
checkbox input "false"
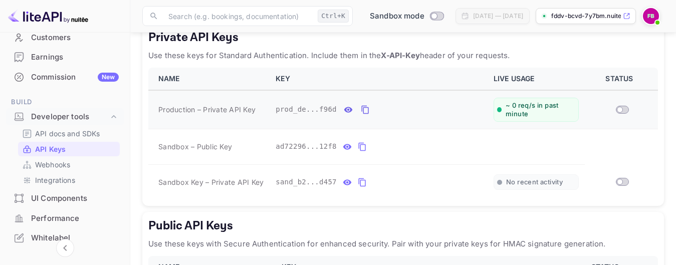
click at [627, 108] on input "Switch" at bounding box center [620, 110] width 18 height 6
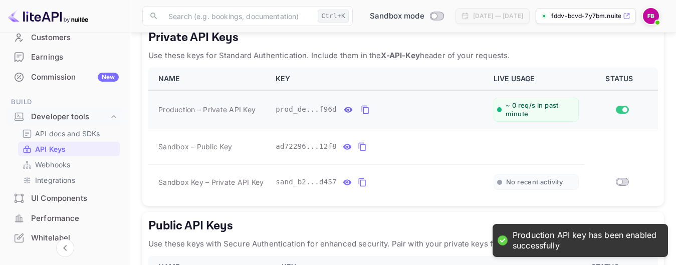
click at [627, 109] on input "Switch" at bounding box center [625, 110] width 18 height 6
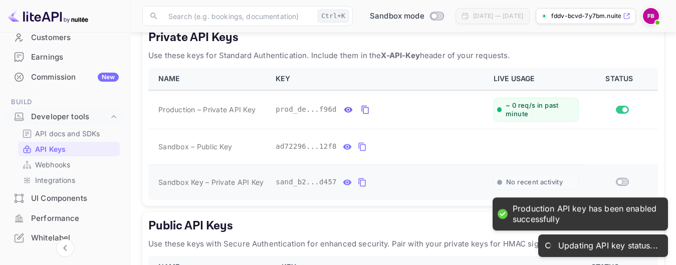
checkbox input "false"
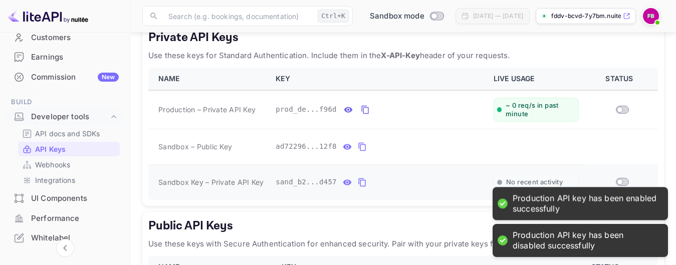
click at [624, 185] on span "private api keys table" at bounding box center [622, 182] width 13 height 8
click at [624, 181] on input "Switch" at bounding box center [620, 182] width 18 height 6
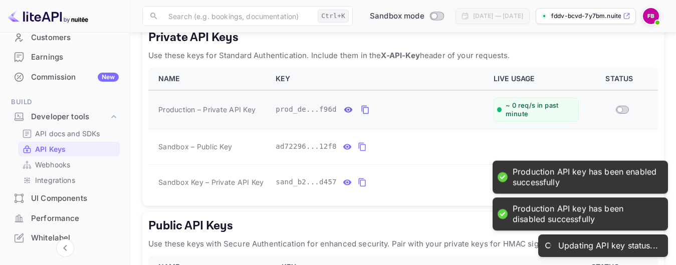
checkbox input "true"
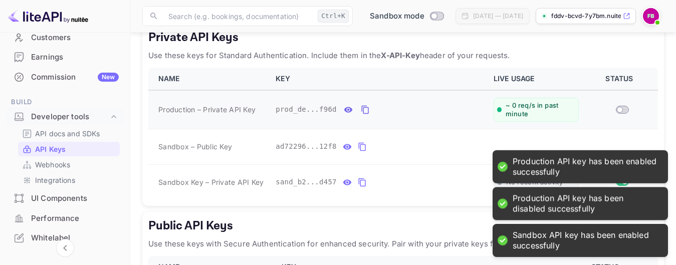
click at [624, 113] on span "private api keys table" at bounding box center [622, 110] width 13 height 8
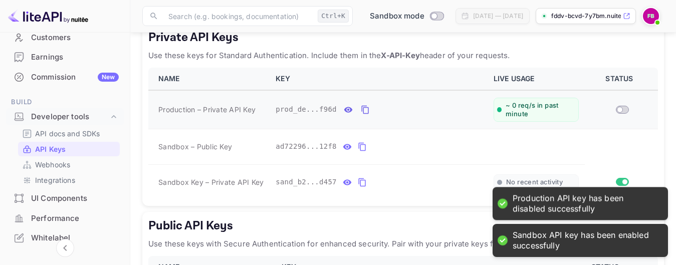
click at [624, 111] on input "Switch" at bounding box center [620, 110] width 18 height 6
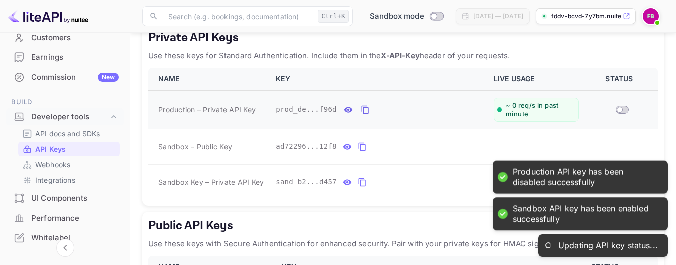
checkbox input "true"
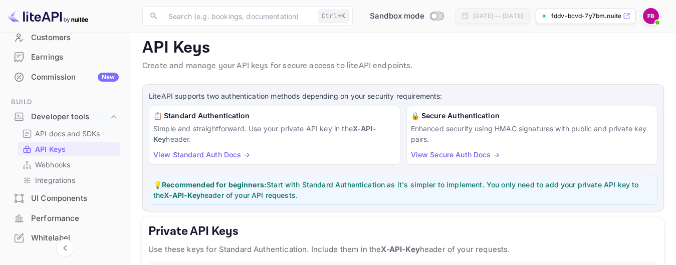
scroll to position [0, 0]
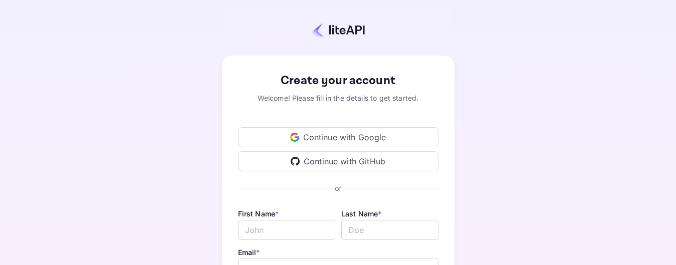
click at [361, 136] on div "Continue with Google" at bounding box center [338, 137] width 201 height 20
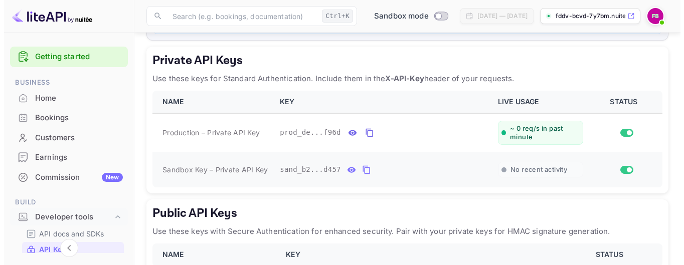
scroll to position [201, 0]
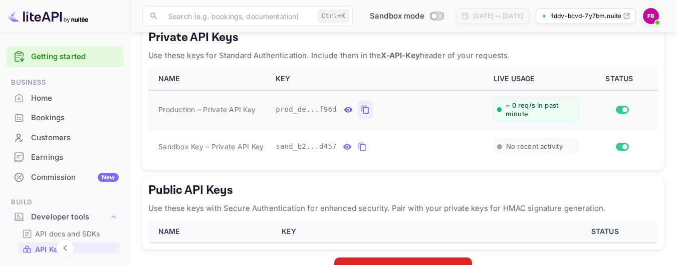
click at [361, 109] on icon "private api keys table" at bounding box center [365, 110] width 9 height 12
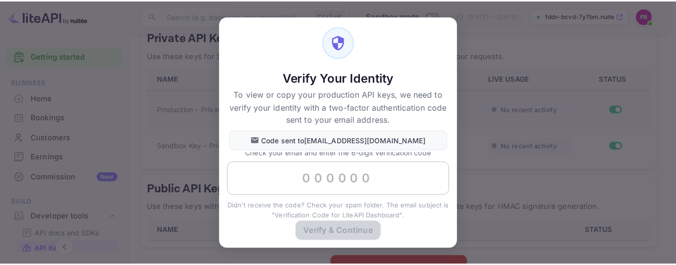
scroll to position [13, 0]
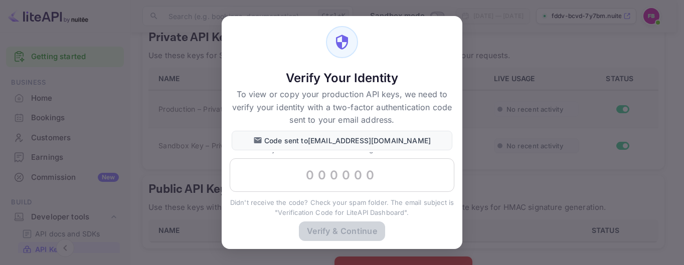
click at [322, 140] on p "Code sent to [EMAIL_ADDRESS][DOMAIN_NAME]" at bounding box center [347, 140] width 166 height 11
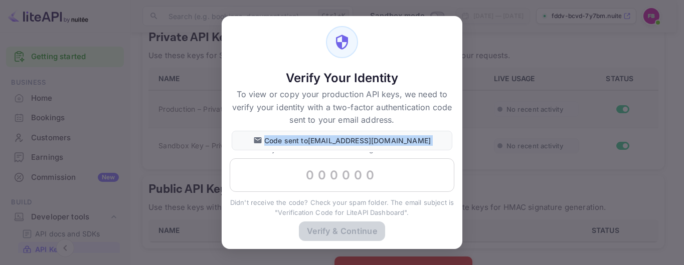
click at [322, 140] on p "Code sent to [EMAIL_ADDRESS][DOMAIN_NAME]" at bounding box center [347, 140] width 166 height 11
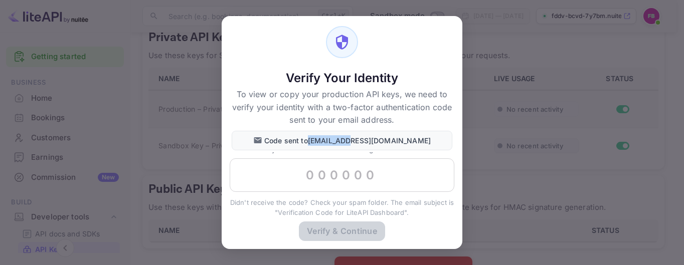
click at [322, 140] on p "Code sent to [EMAIL_ADDRESS][DOMAIN_NAME]" at bounding box center [347, 140] width 166 height 11
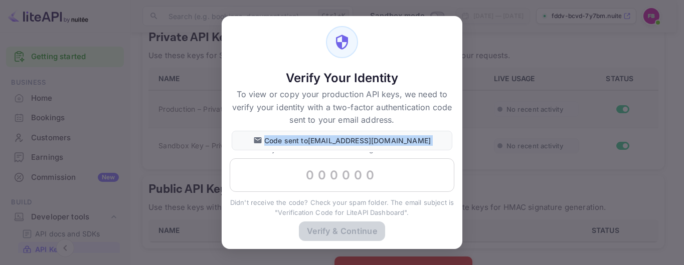
click at [322, 140] on p "Code sent to [EMAIL_ADDRESS][DOMAIN_NAME]" at bounding box center [347, 140] width 166 height 11
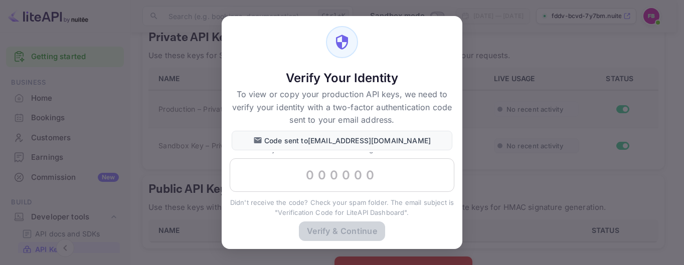
click at [328, 230] on div "Verify & Continue" at bounding box center [342, 236] width 241 height 28
click at [491, 120] on div "Verify Your Identity To view or copy your production API keys, we need to verif…" at bounding box center [342, 132] width 684 height 265
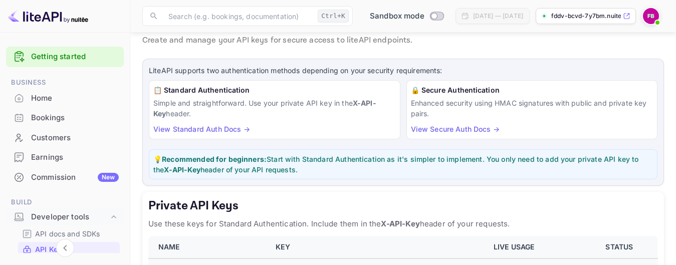
scroll to position [0, 0]
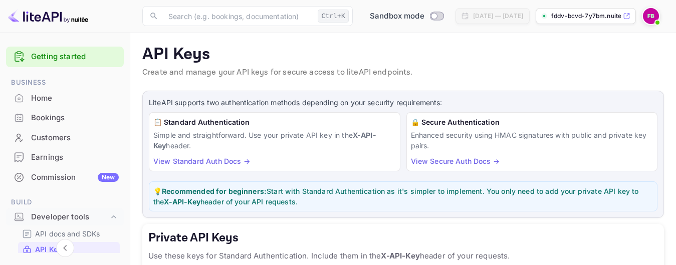
click at [625, 13] on icon at bounding box center [627, 16] width 8 height 7
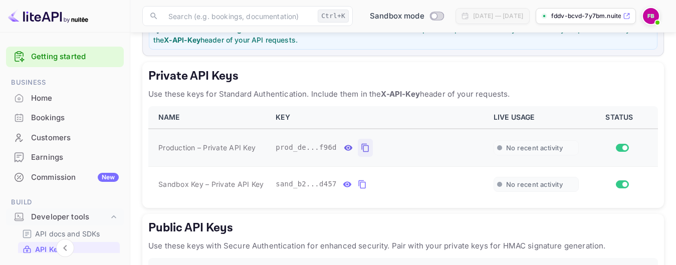
scroll to position [232, 0]
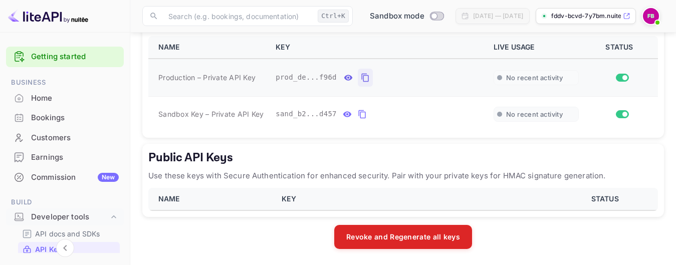
click at [646, 16] on img at bounding box center [651, 16] width 16 height 16
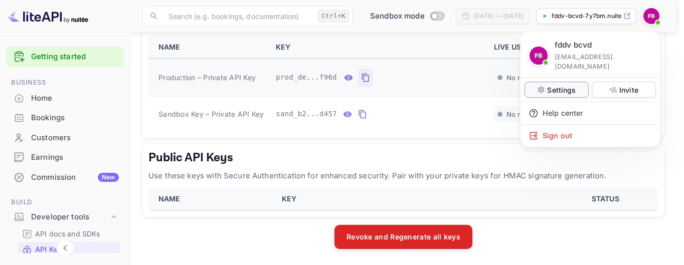
click at [563, 85] on p "Settings" at bounding box center [561, 90] width 29 height 11
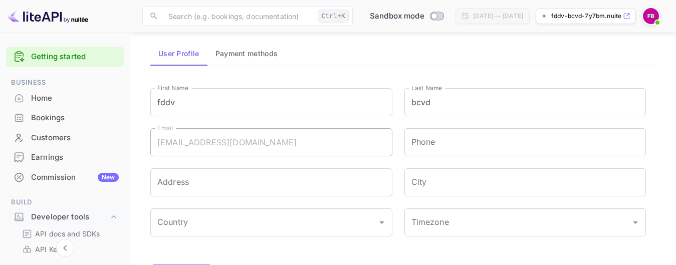
scroll to position [50, 0]
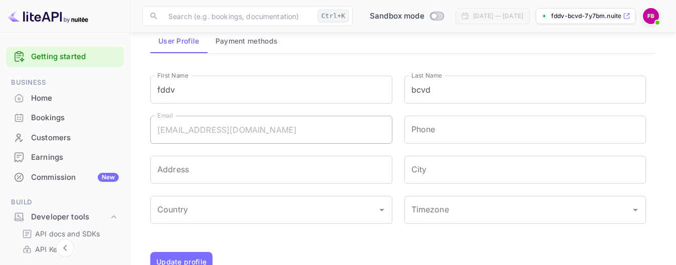
click at [274, 44] on button "Payment methods" at bounding box center [247, 41] width 79 height 24
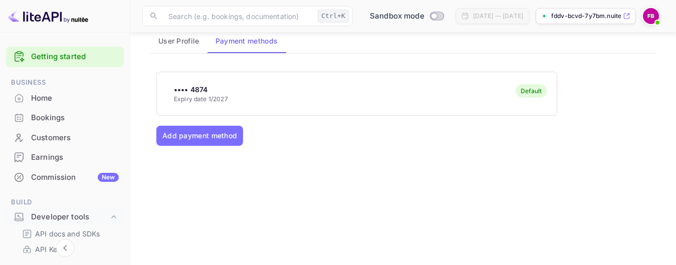
click at [530, 96] on div "Default" at bounding box center [531, 91] width 31 height 14
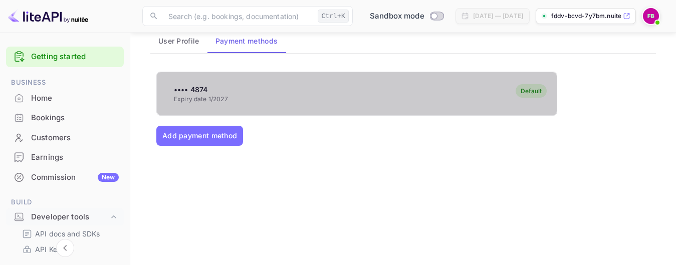
click at [530, 96] on div "Default" at bounding box center [531, 91] width 31 height 14
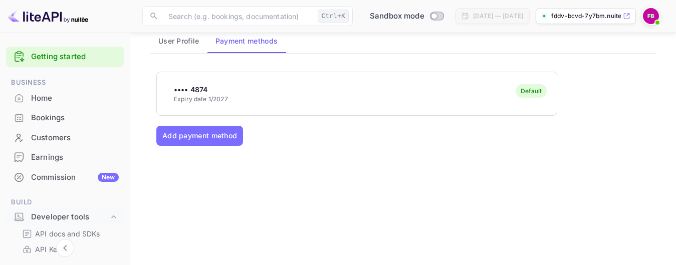
click at [364, 96] on div "•••• 4874 Expiry date 1/2027 Default" at bounding box center [357, 94] width 400 height 40
drag, startPoint x: 364, startPoint y: 96, endPoint x: 276, endPoint y: 124, distance: 92.7
click at [276, 124] on div "•••• 4874 Expiry date 1/2027 Default Add payment method" at bounding box center [403, 185] width 494 height 226
click at [255, 107] on div "•••• 4874 Expiry date 1/2027 Default" at bounding box center [357, 94] width 400 height 40
click at [255, 106] on div "•••• 4874 Expiry date 1/2027 Default" at bounding box center [357, 94] width 400 height 40
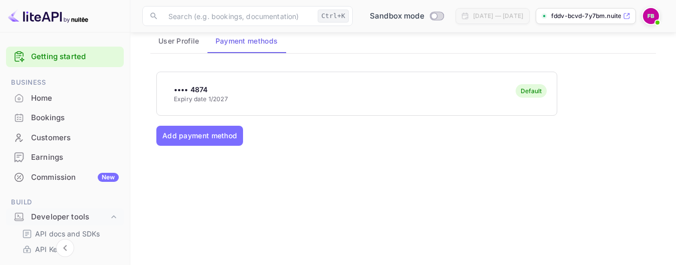
click at [255, 106] on div "•••• 4874 Expiry date 1/2027 Default" at bounding box center [357, 94] width 400 height 40
click at [176, 37] on button "User Profile" at bounding box center [178, 41] width 57 height 24
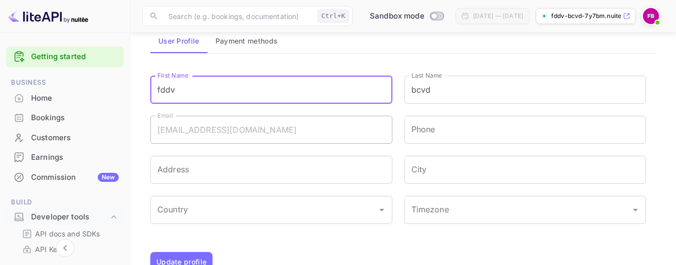
click at [185, 91] on input "fddv" at bounding box center [271, 90] width 242 height 28
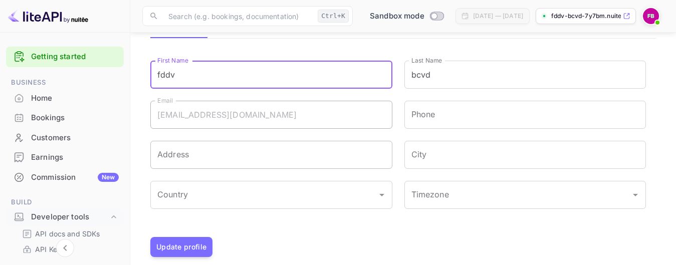
scroll to position [77, 0]
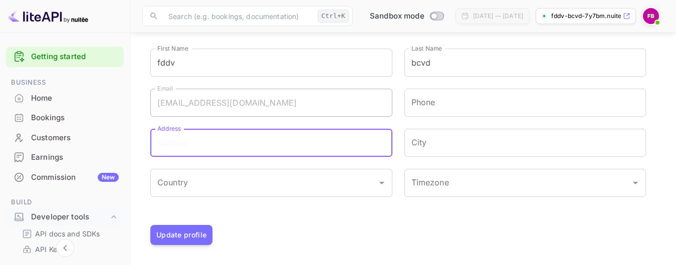
click at [221, 144] on input "Address" at bounding box center [271, 143] width 242 height 28
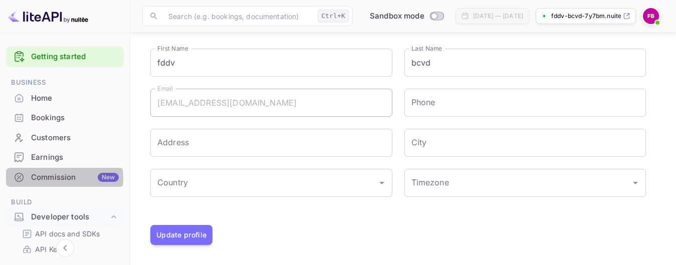
click at [50, 179] on div "Commission New" at bounding box center [75, 178] width 88 height 12
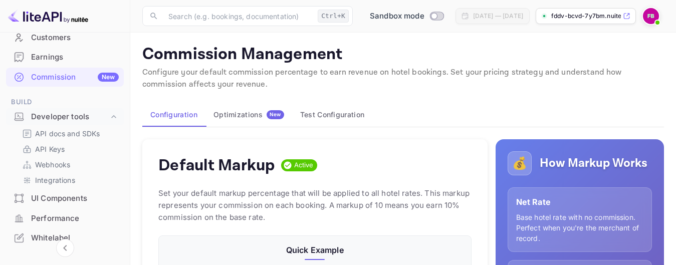
click at [320, 120] on button "Test Configuration" at bounding box center [332, 115] width 80 height 24
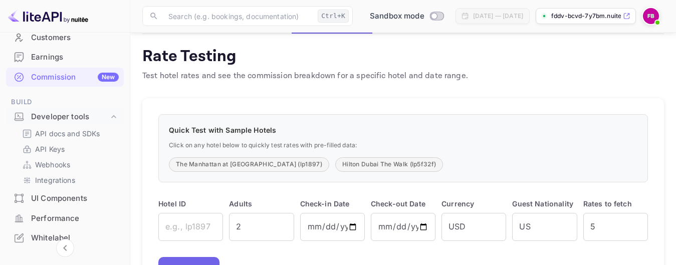
scroll to position [153, 0]
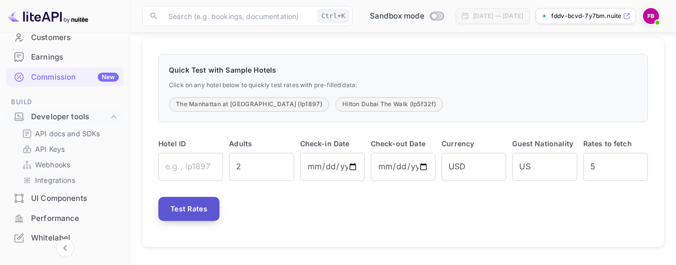
click at [194, 198] on button "Test Rates" at bounding box center [188, 209] width 61 height 24
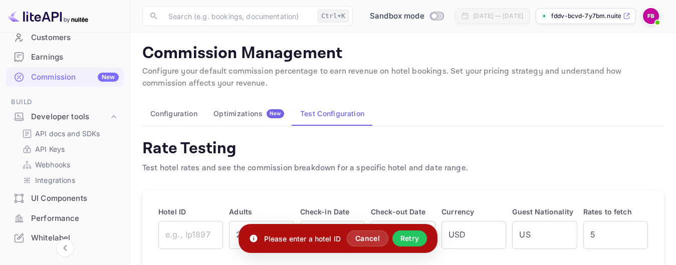
scroll to position [0, 0]
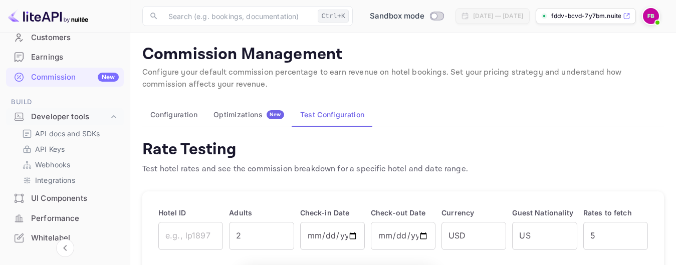
click at [179, 121] on button "Configuration" at bounding box center [173, 115] width 63 height 24
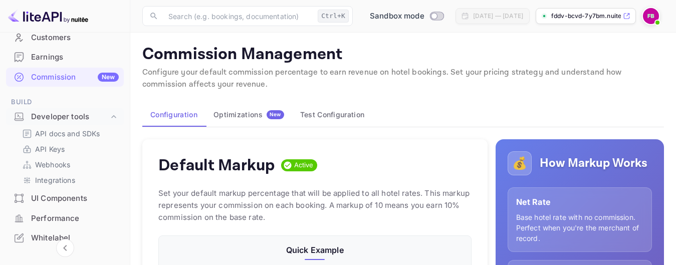
click at [650, 8] on img at bounding box center [651, 16] width 16 height 16
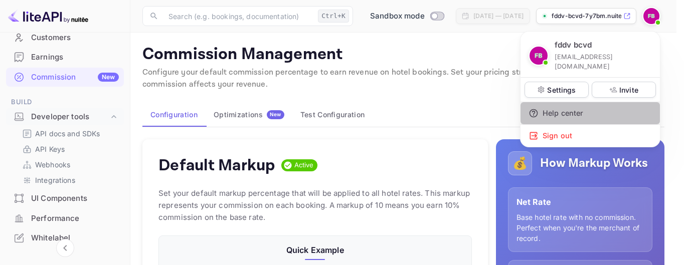
click at [560, 103] on div "Help center" at bounding box center [589, 113] width 139 height 22
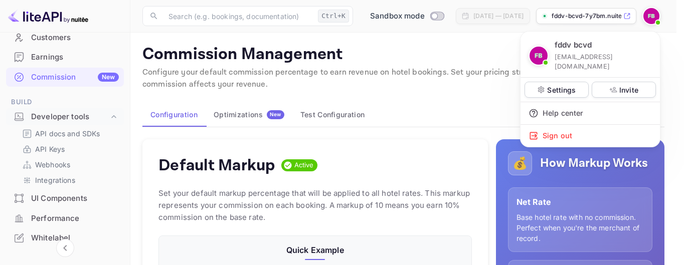
click at [235, 118] on div at bounding box center [342, 132] width 684 height 265
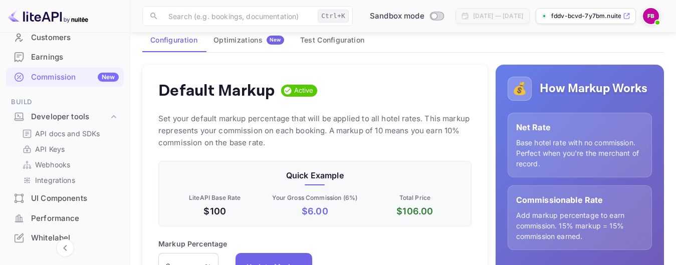
scroll to position [50, 0]
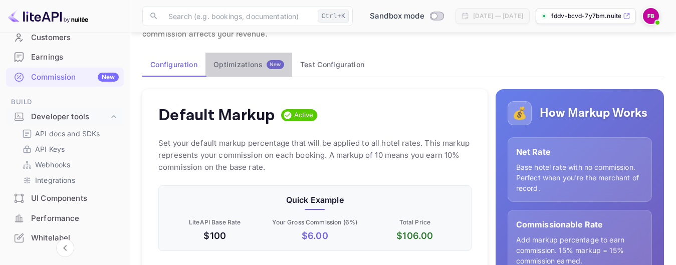
click at [250, 65] on div "Optimizations New" at bounding box center [249, 64] width 71 height 9
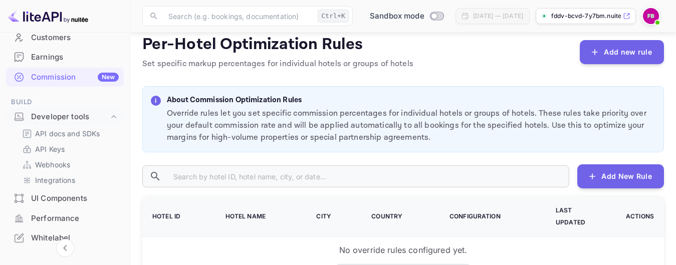
scroll to position [172, 0]
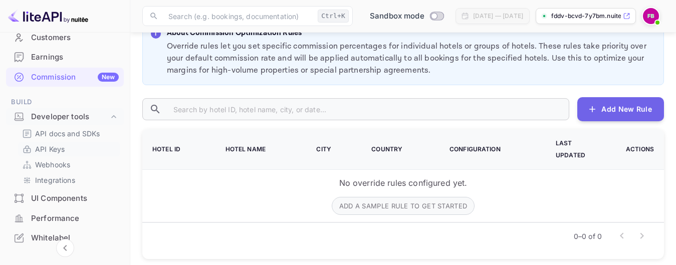
click at [49, 151] on p "API Keys" at bounding box center [50, 149] width 30 height 11
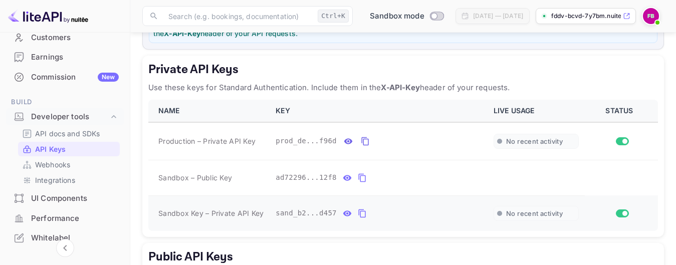
scroll to position [201, 0]
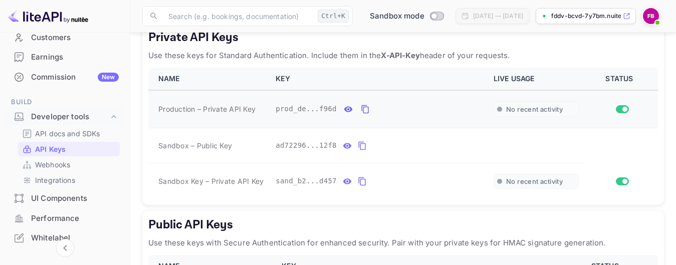
click at [624, 113] on span "private api keys table" at bounding box center [622, 109] width 13 height 8
click at [623, 111] on input "Switch" at bounding box center [625, 109] width 18 height 6
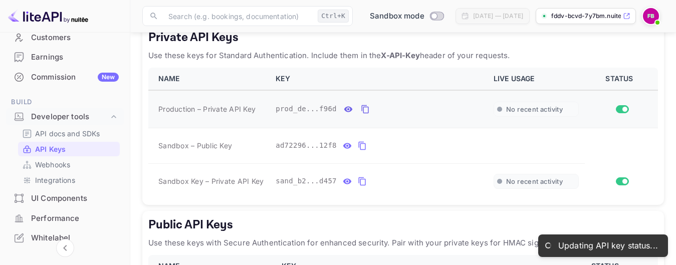
checkbox input "false"
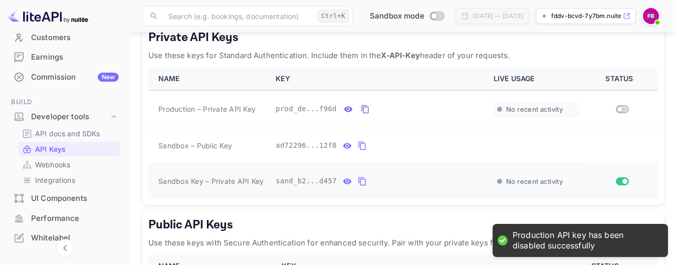
click at [621, 183] on input "Switch" at bounding box center [625, 181] width 18 height 6
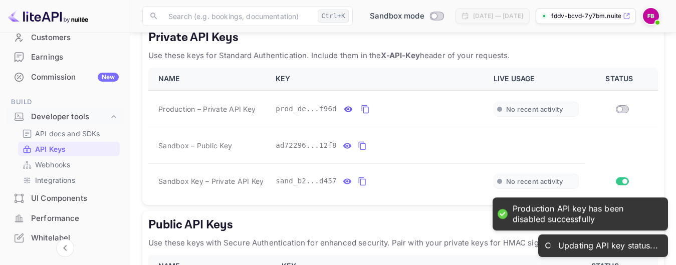
checkbox input "false"
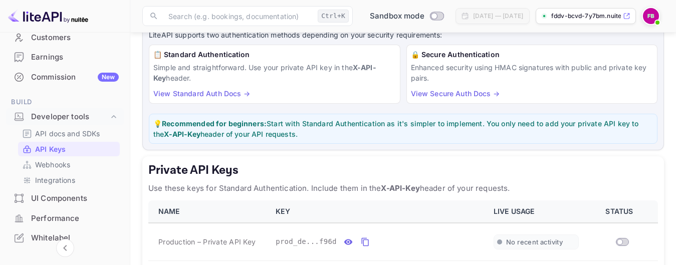
scroll to position [100, 0]
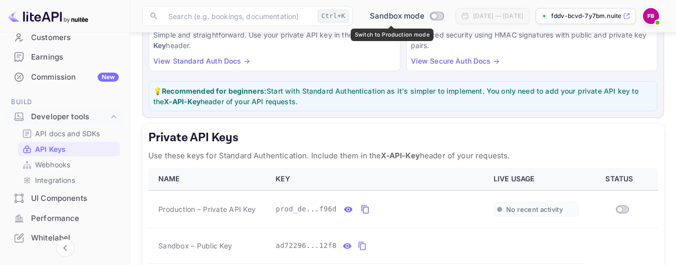
click at [424, 19] on input "Switch to Production mode" at bounding box center [434, 16] width 20 height 7
checkbox input "true"
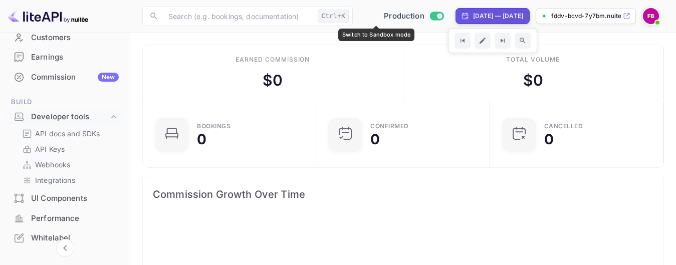
click at [430, 13] on input "Switch to Sandbox mode" at bounding box center [440, 16] width 20 height 7
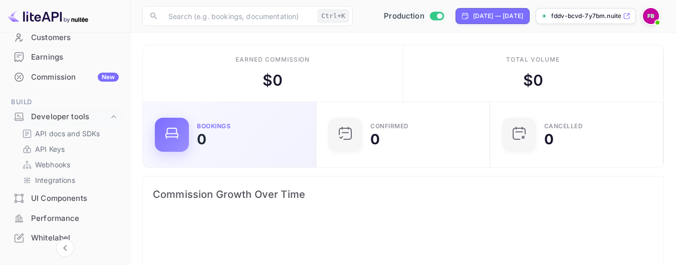
checkbox input "false"
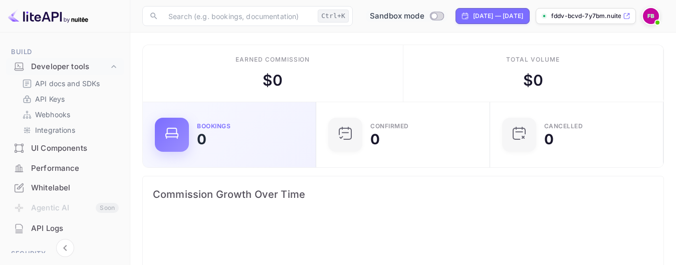
scroll to position [155, 160]
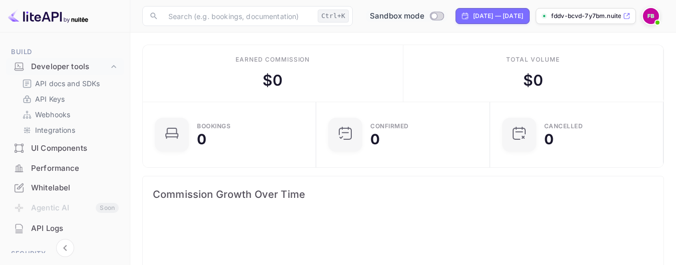
click at [653, 17] on img at bounding box center [651, 16] width 16 height 16
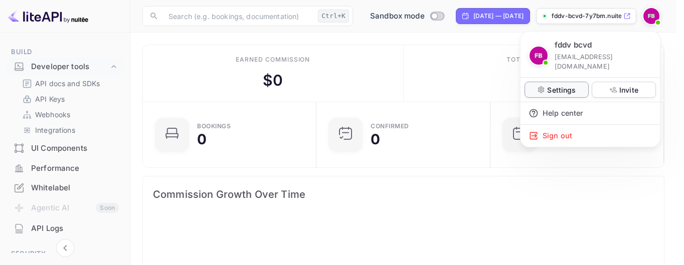
click at [571, 85] on p "Settings" at bounding box center [561, 90] width 29 height 11
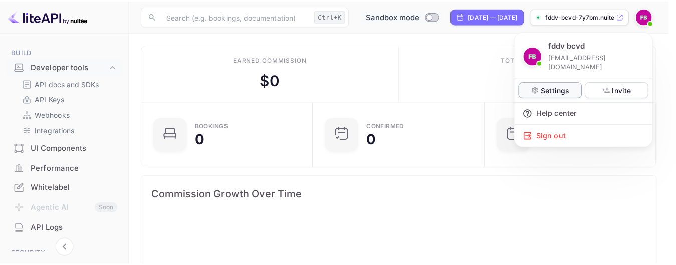
scroll to position [8, 8]
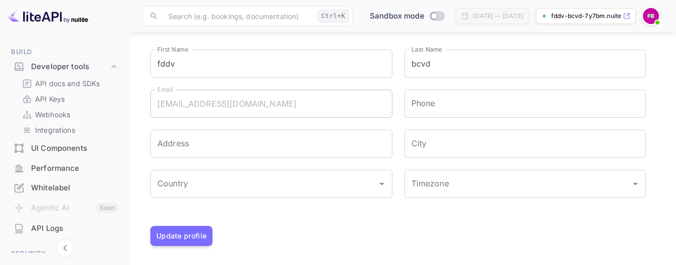
scroll to position [77, 0]
click at [268, 120] on div "Address Address" at bounding box center [265, 137] width 254 height 40
click at [29, 184] on div "Whitelabel" at bounding box center [65, 188] width 118 height 20
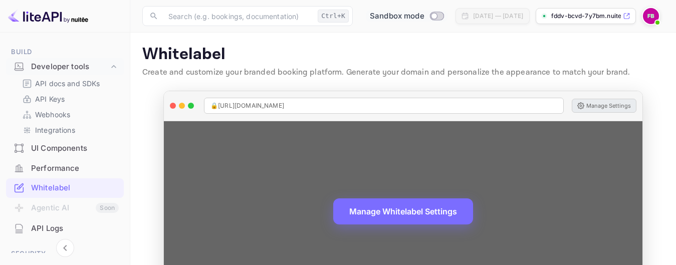
click at [608, 103] on button "Manage Settings" at bounding box center [604, 106] width 65 height 14
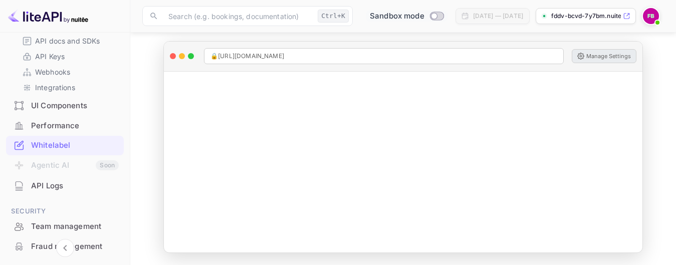
scroll to position [201, 0]
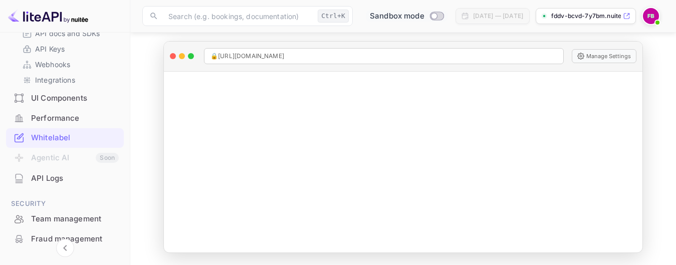
click at [649, 20] on img at bounding box center [651, 16] width 16 height 16
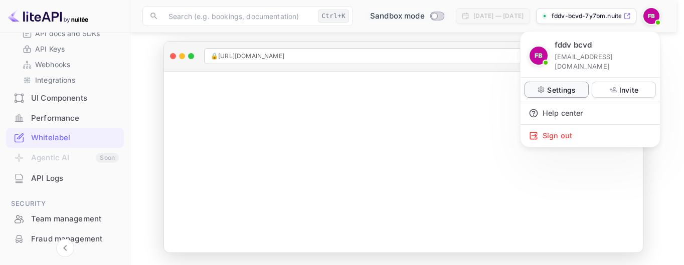
click at [580, 82] on div "Settings" at bounding box center [556, 90] width 64 height 16
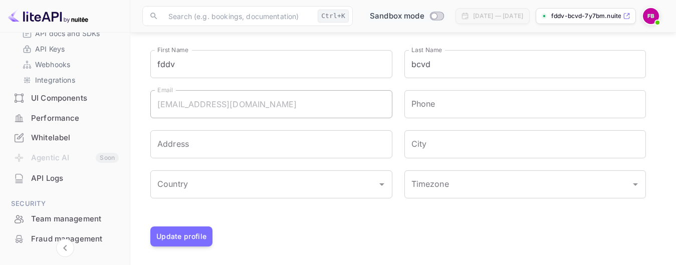
scroll to position [77, 0]
